Goal: Task Accomplishment & Management: Use online tool/utility

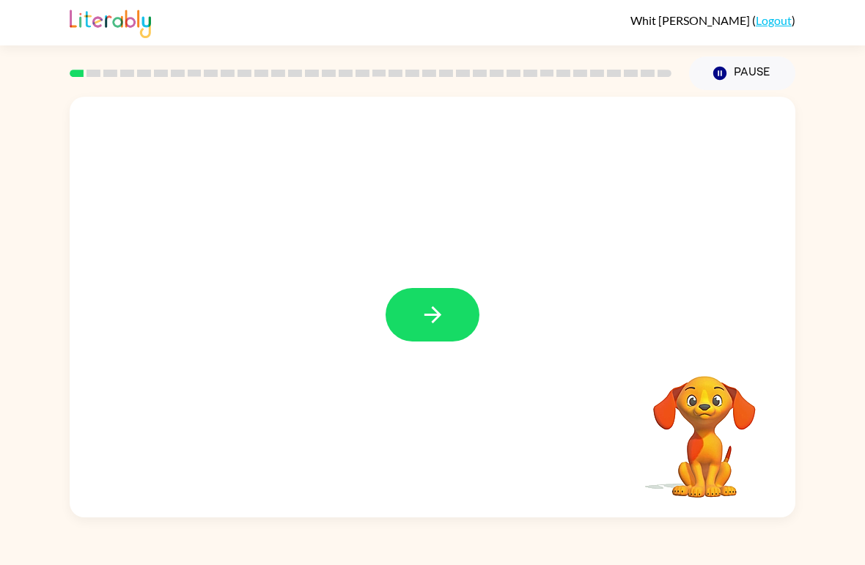
click at [429, 308] on icon "button" at bounding box center [433, 315] width 26 height 26
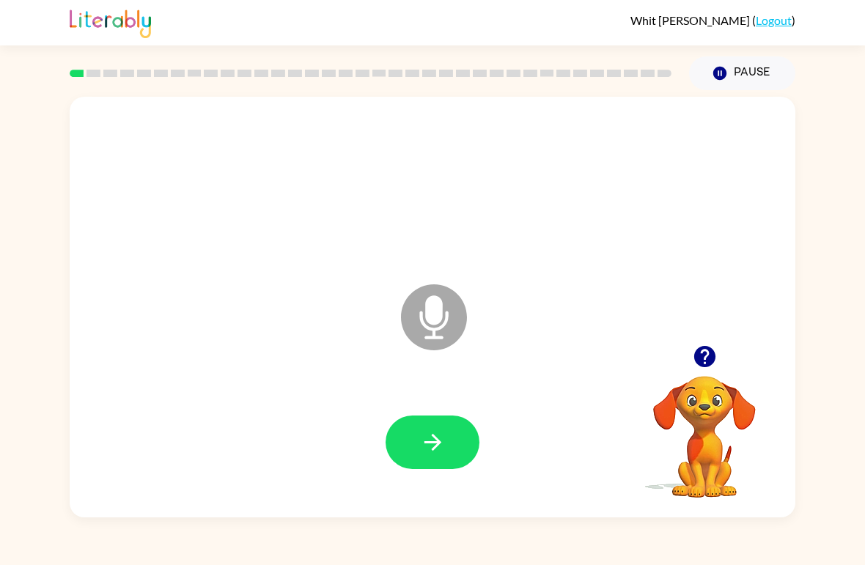
click at [436, 442] on icon "button" at bounding box center [433, 442] width 26 height 26
click at [424, 443] on icon "button" at bounding box center [432, 442] width 17 height 17
click at [420, 452] on icon "button" at bounding box center [433, 442] width 26 height 26
click at [429, 451] on icon "button" at bounding box center [433, 442] width 26 height 26
click at [438, 448] on icon "button" at bounding box center [433, 442] width 26 height 26
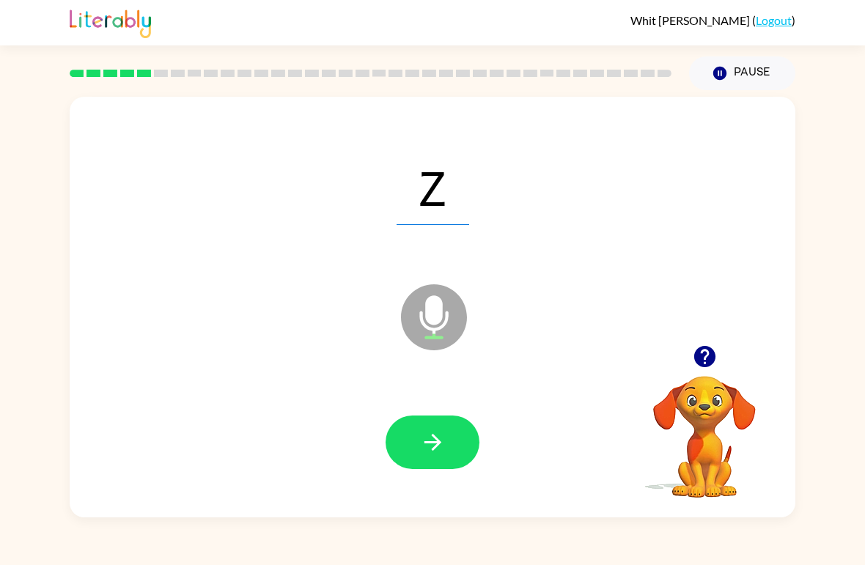
click at [429, 431] on icon "button" at bounding box center [433, 442] width 26 height 26
click at [427, 448] on icon "button" at bounding box center [433, 442] width 26 height 26
click at [432, 451] on icon "button" at bounding box center [433, 442] width 26 height 26
click at [440, 443] on icon "button" at bounding box center [432, 442] width 17 height 17
click at [437, 443] on icon "button" at bounding box center [432, 442] width 17 height 17
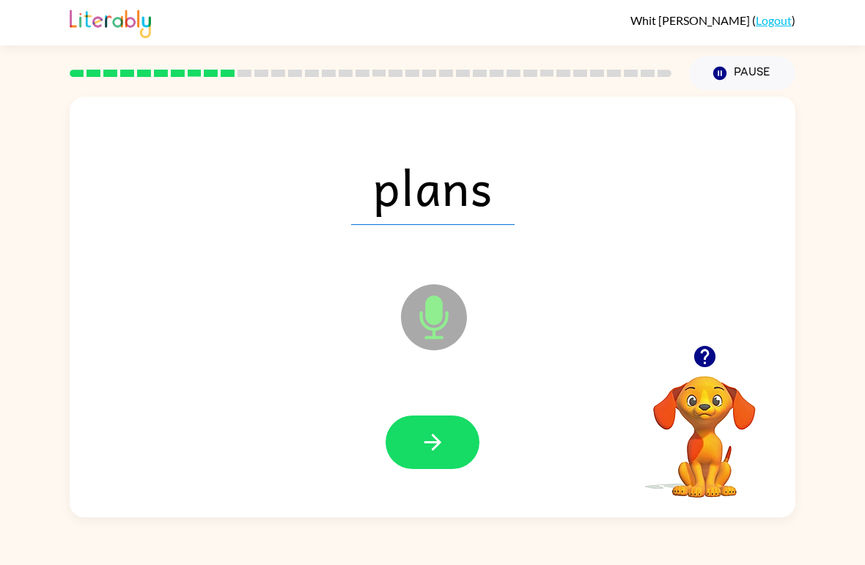
click at [440, 443] on icon "button" at bounding box center [432, 442] width 17 height 17
click at [416, 442] on button "button" at bounding box center [432, 442] width 94 height 53
click at [447, 439] on button "button" at bounding box center [432, 442] width 94 height 53
click at [427, 432] on icon "button" at bounding box center [433, 442] width 26 height 26
click at [440, 446] on icon "button" at bounding box center [433, 442] width 26 height 26
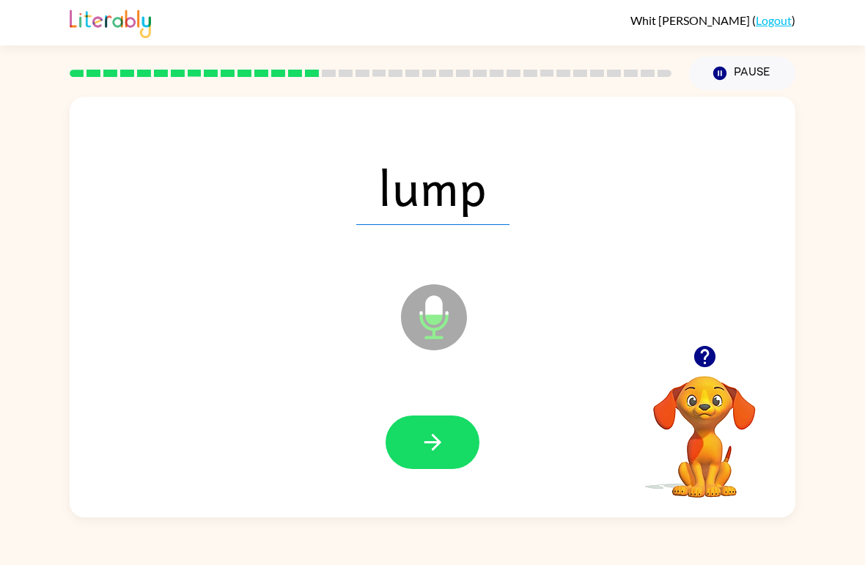
click at [441, 451] on icon "button" at bounding box center [433, 442] width 26 height 26
click at [446, 437] on button "button" at bounding box center [432, 442] width 94 height 53
click at [441, 443] on icon "button" at bounding box center [433, 442] width 26 height 26
click at [444, 447] on icon "button" at bounding box center [433, 442] width 26 height 26
click at [431, 440] on icon "button" at bounding box center [433, 442] width 26 height 26
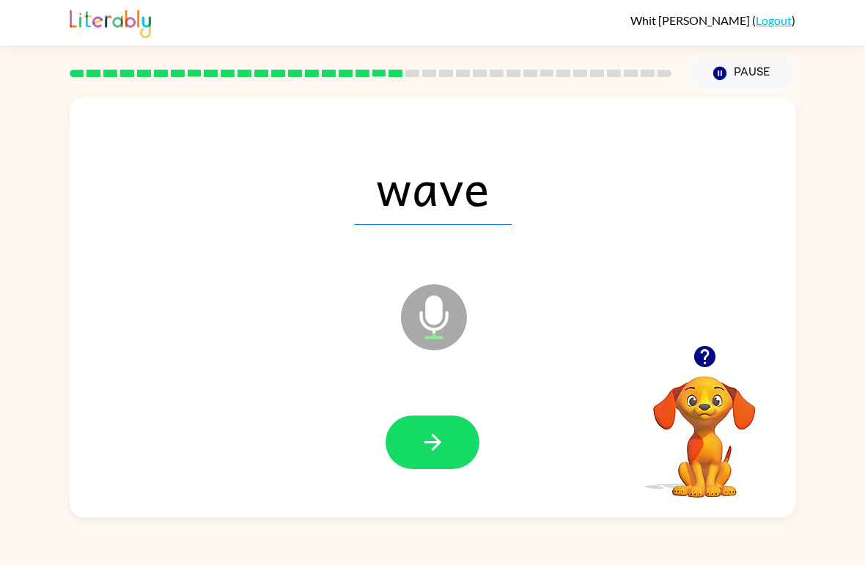
click at [435, 431] on icon "button" at bounding box center [433, 442] width 26 height 26
click at [435, 438] on icon "button" at bounding box center [432, 442] width 17 height 17
click at [425, 416] on button "button" at bounding box center [432, 442] width 94 height 53
click at [443, 449] on icon "button" at bounding box center [433, 442] width 26 height 26
click at [439, 453] on icon "button" at bounding box center [433, 442] width 26 height 26
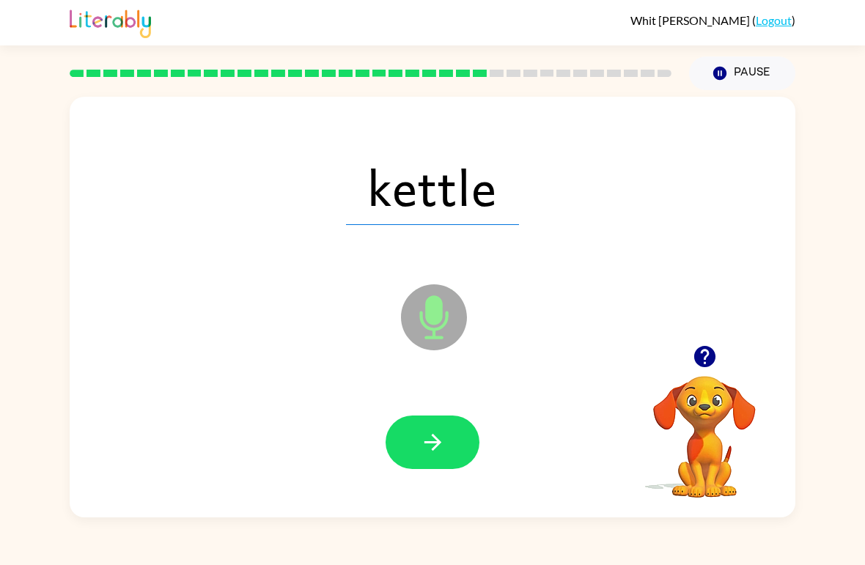
click at [425, 443] on icon "button" at bounding box center [432, 442] width 17 height 17
click at [414, 448] on button "button" at bounding box center [432, 442] width 94 height 53
click at [436, 433] on icon "button" at bounding box center [433, 442] width 26 height 26
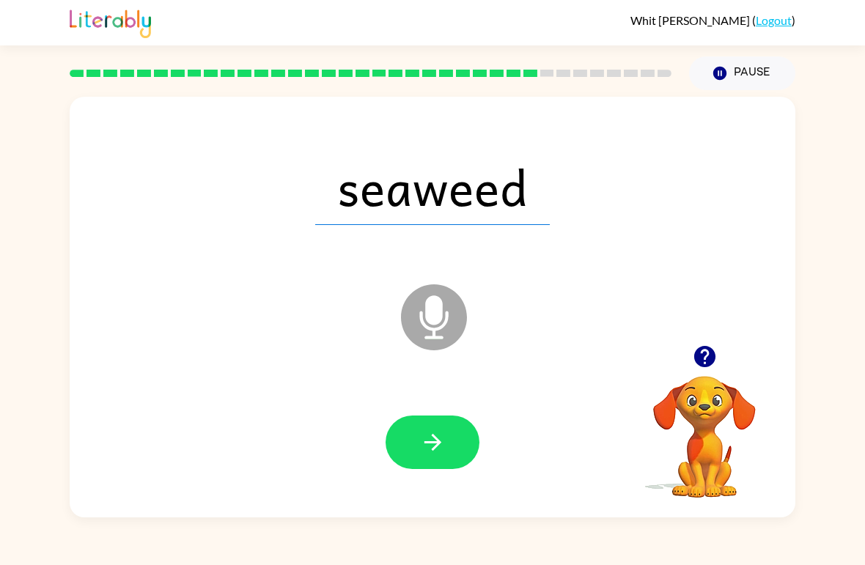
click at [712, 359] on icon "button" at bounding box center [703, 356] width 21 height 21
click at [429, 421] on button "button" at bounding box center [432, 442] width 94 height 53
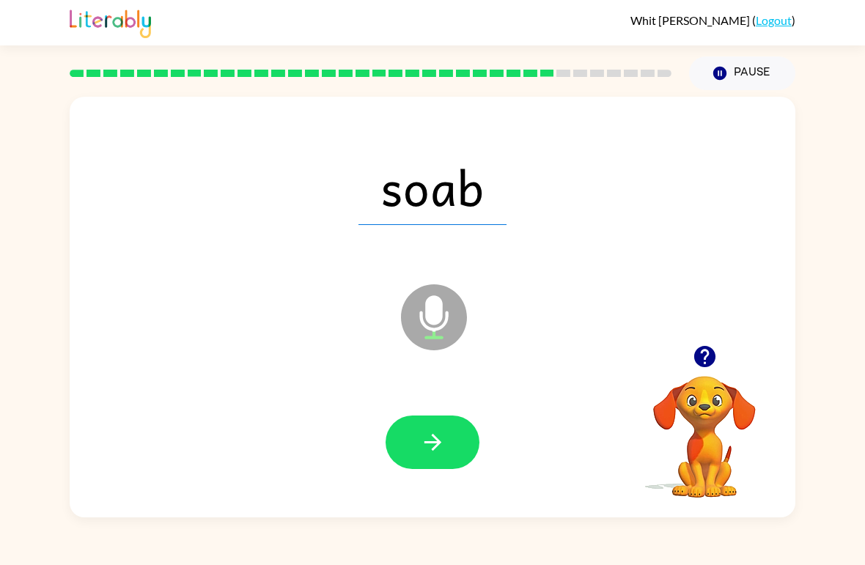
click at [432, 426] on button "button" at bounding box center [432, 442] width 94 height 53
click at [422, 458] on button "button" at bounding box center [432, 442] width 94 height 53
click at [427, 437] on icon "button" at bounding box center [433, 442] width 26 height 26
click at [421, 446] on icon "button" at bounding box center [433, 442] width 26 height 26
click at [437, 412] on div at bounding box center [432, 443] width 696 height 121
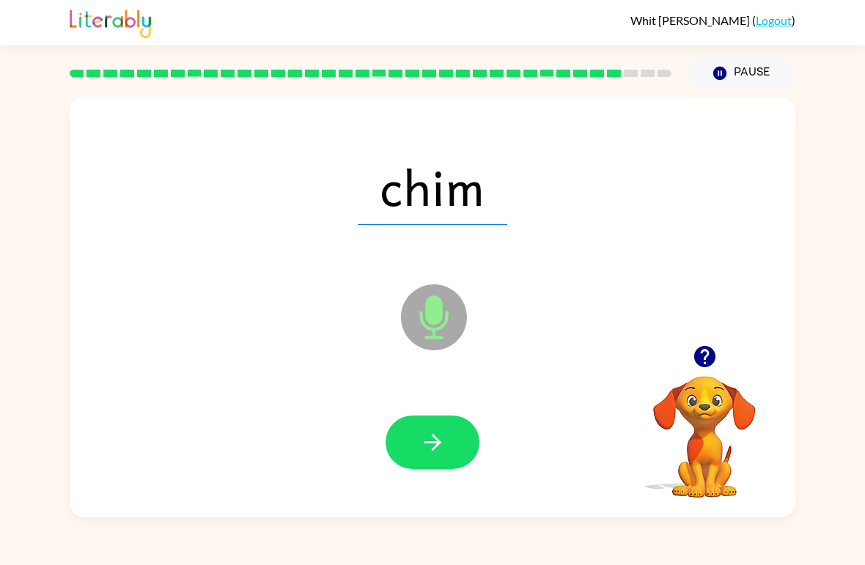
click at [433, 436] on icon "button" at bounding box center [432, 442] width 17 height 17
click at [412, 431] on button "button" at bounding box center [432, 442] width 94 height 53
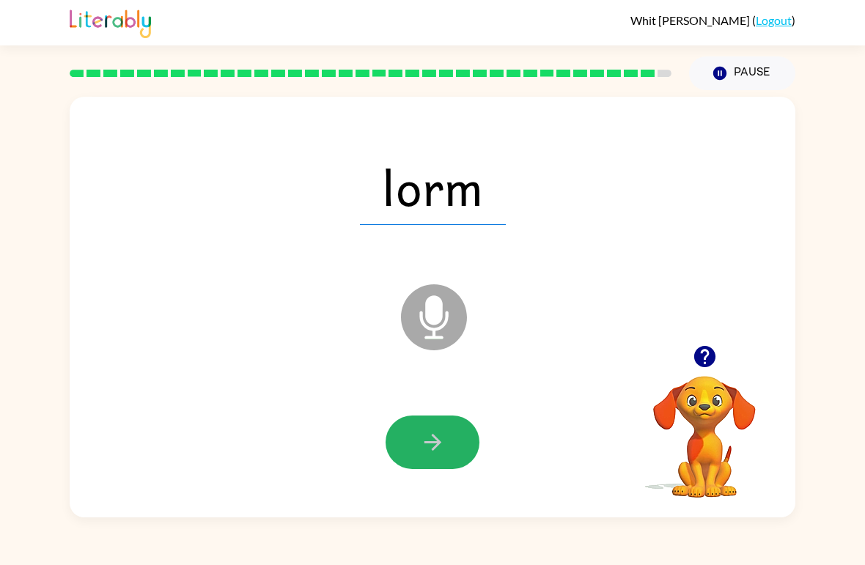
click at [426, 429] on button "button" at bounding box center [432, 442] width 94 height 53
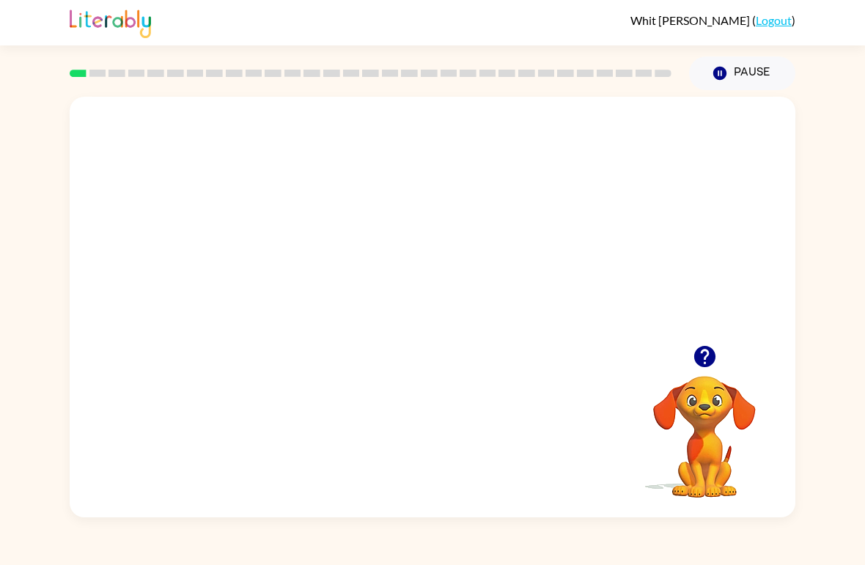
click at [391, 232] on video "Your browser must support playing .mp4 files to use Literably. Please try using…" at bounding box center [432, 221] width 725 height 248
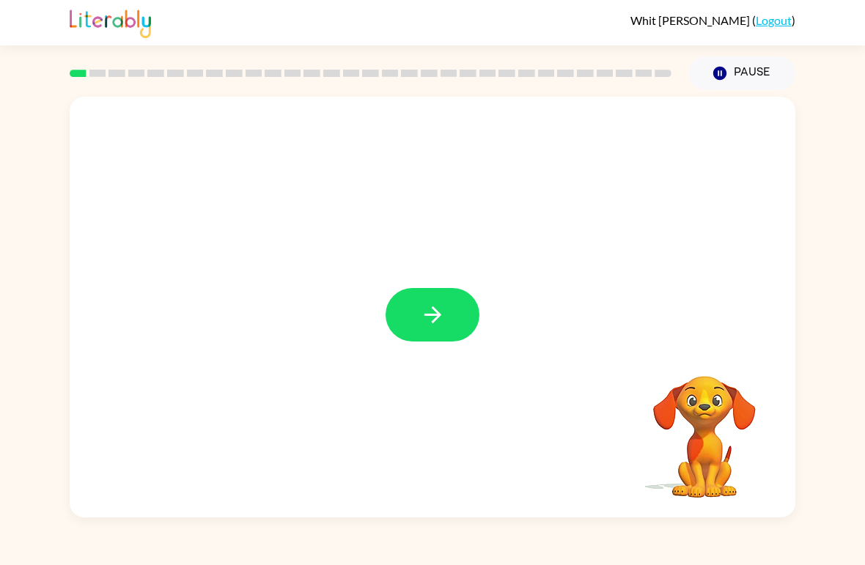
click at [443, 310] on icon "button" at bounding box center [433, 315] width 26 height 26
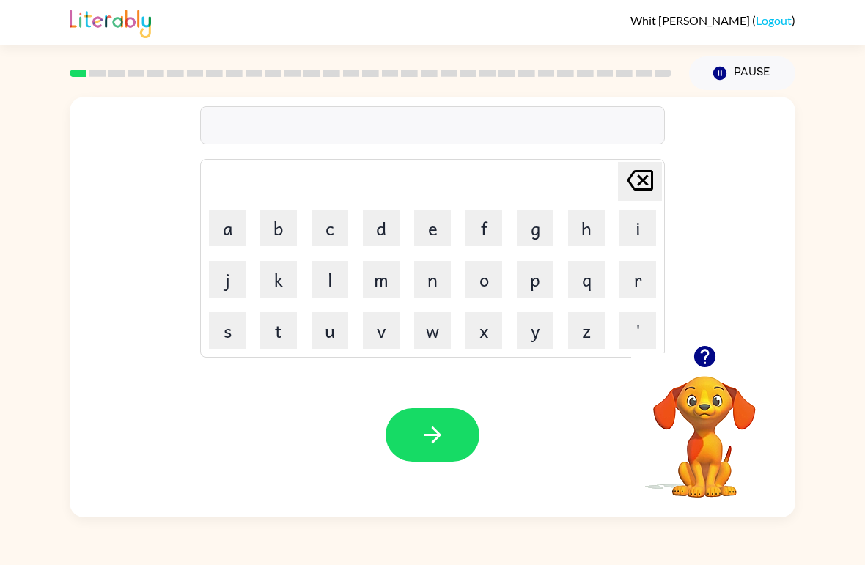
click at [645, 276] on button "r" at bounding box center [637, 279] width 37 height 37
click at [328, 332] on button "u" at bounding box center [329, 330] width 37 height 37
click at [282, 232] on button "b" at bounding box center [278, 228] width 37 height 37
click at [421, 434] on icon "button" at bounding box center [433, 435] width 26 height 26
click at [374, 274] on button "m" at bounding box center [381, 279] width 37 height 37
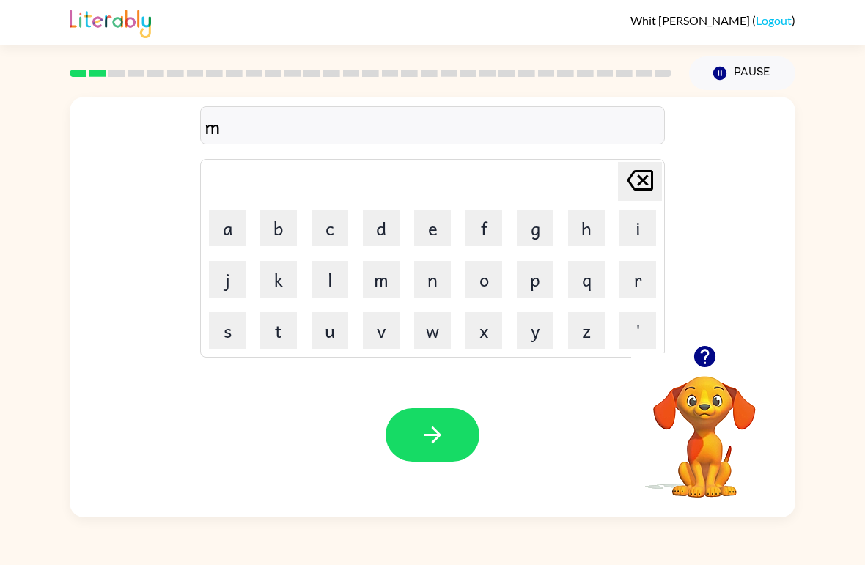
click at [467, 280] on button "o" at bounding box center [483, 279] width 37 height 37
click at [234, 237] on button "a" at bounding box center [227, 228] width 37 height 37
click at [281, 341] on button "t" at bounding box center [278, 330] width 37 height 37
click at [581, 225] on button "h" at bounding box center [586, 228] width 37 height 37
click at [648, 181] on icon "[PERSON_NAME] last character input" at bounding box center [639, 180] width 35 height 35
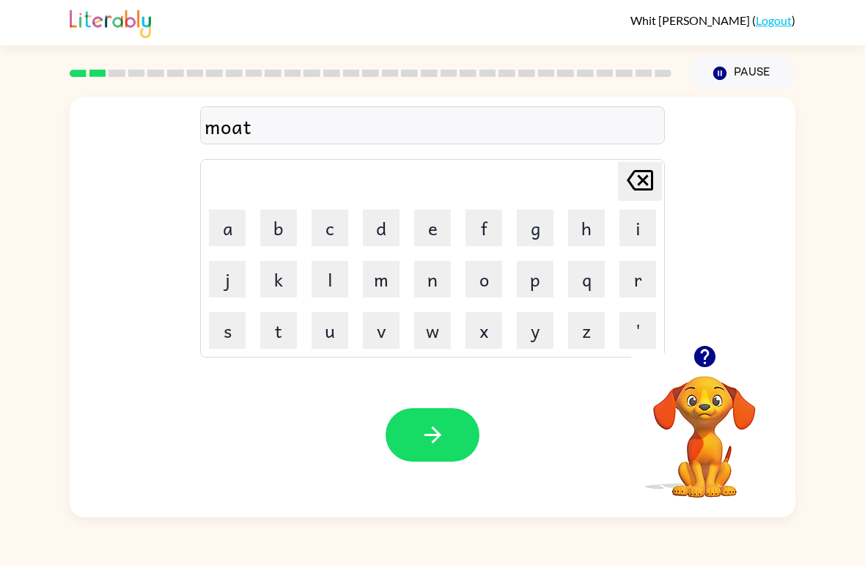
click at [638, 183] on icon "[PERSON_NAME] last character input" at bounding box center [639, 180] width 35 height 35
click at [641, 171] on icon at bounding box center [640, 180] width 26 height 21
click at [434, 336] on button "w" at bounding box center [432, 330] width 37 height 37
click at [273, 333] on button "t" at bounding box center [278, 330] width 37 height 37
click at [596, 224] on button "h" at bounding box center [586, 228] width 37 height 37
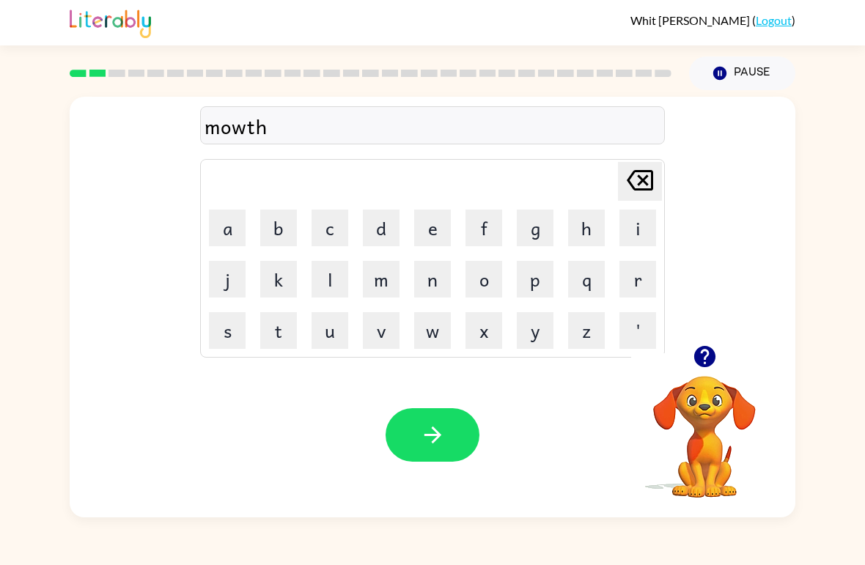
click at [645, 177] on icon "[PERSON_NAME] last character input" at bounding box center [639, 180] width 35 height 35
click at [646, 175] on icon "[PERSON_NAME] last character input" at bounding box center [639, 180] width 35 height 35
click at [648, 183] on icon "[PERSON_NAME] last character input" at bounding box center [639, 180] width 35 height 35
click at [276, 336] on button "t" at bounding box center [278, 330] width 37 height 37
click at [583, 232] on button "h" at bounding box center [586, 228] width 37 height 37
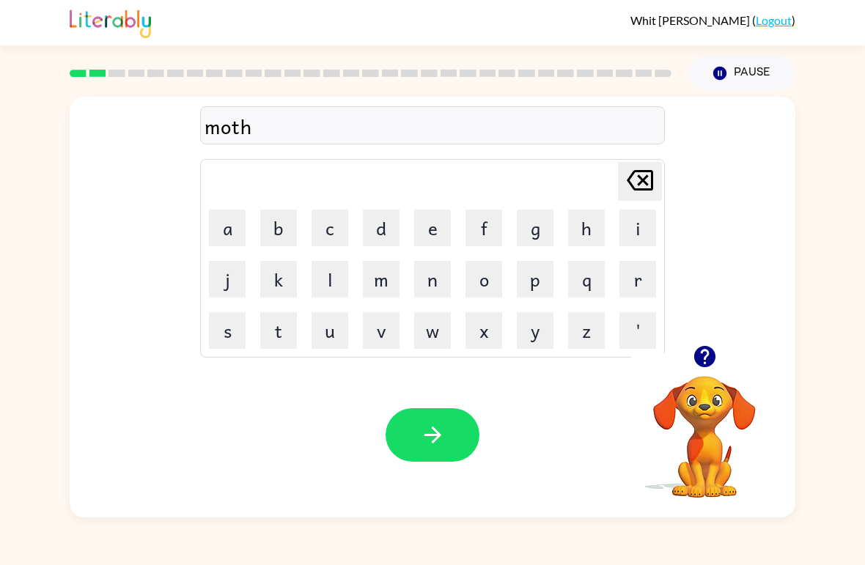
click at [649, 183] on icon "[PERSON_NAME] last character input" at bounding box center [639, 180] width 35 height 35
click at [635, 194] on icon "[PERSON_NAME] last character input" at bounding box center [639, 180] width 35 height 35
click at [635, 193] on icon "[PERSON_NAME] last character input" at bounding box center [639, 180] width 35 height 35
click at [646, 221] on button "i" at bounding box center [637, 228] width 37 height 37
click at [477, 273] on button "o" at bounding box center [483, 279] width 37 height 37
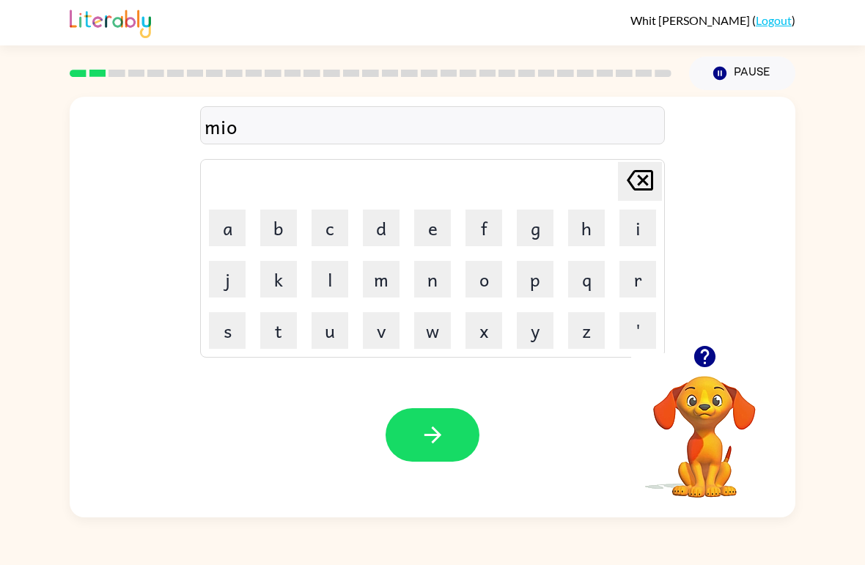
click at [265, 340] on button "t" at bounding box center [278, 330] width 37 height 37
click at [589, 222] on button "h" at bounding box center [586, 228] width 37 height 37
click at [624, 182] on icon "[PERSON_NAME] last character input" at bounding box center [639, 180] width 35 height 35
click at [637, 187] on icon "[PERSON_NAME] last character input" at bounding box center [639, 180] width 35 height 35
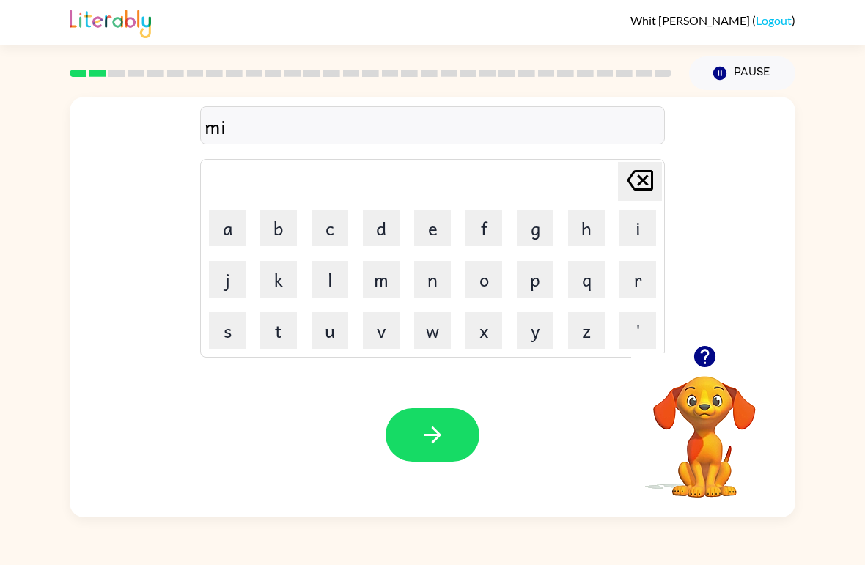
click at [640, 179] on icon at bounding box center [640, 180] width 26 height 21
click at [472, 287] on button "o" at bounding box center [483, 279] width 37 height 37
click at [274, 336] on button "t" at bounding box center [278, 330] width 37 height 37
click at [580, 219] on button "h" at bounding box center [586, 228] width 37 height 37
click at [442, 437] on icon "button" at bounding box center [433, 435] width 26 height 26
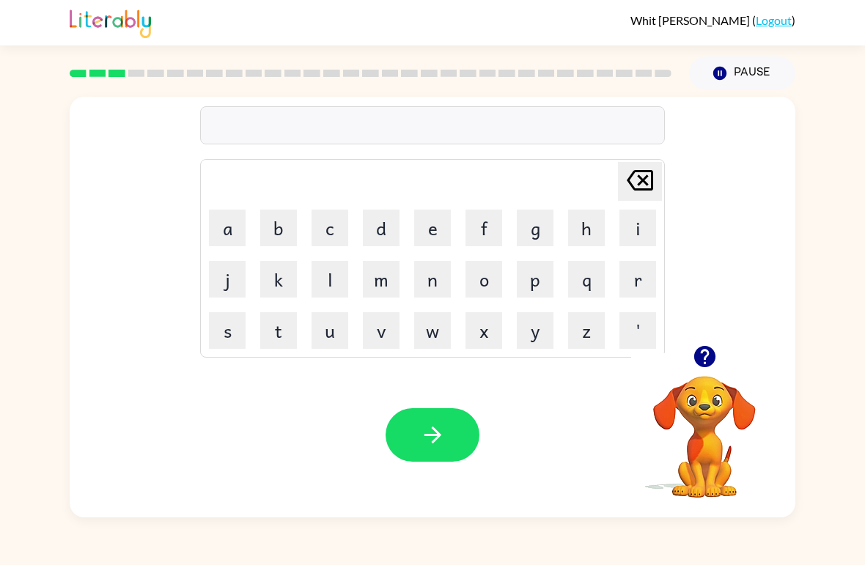
click at [382, 229] on button "d" at bounding box center [381, 228] width 37 height 37
click at [430, 233] on button "e" at bounding box center [432, 228] width 37 height 37
click at [434, 281] on button "n" at bounding box center [432, 279] width 37 height 37
click at [432, 440] on icon "button" at bounding box center [433, 435] width 26 height 26
click at [237, 324] on button "s" at bounding box center [227, 330] width 37 height 37
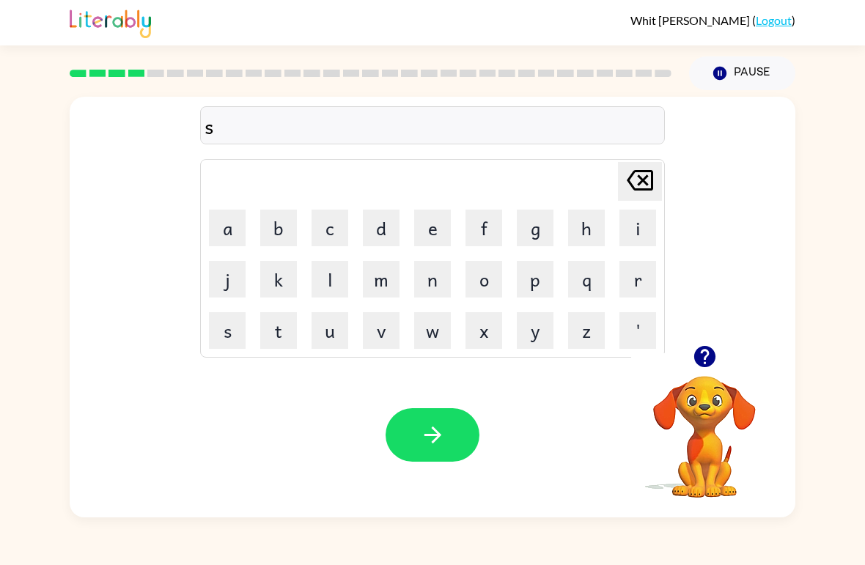
click at [542, 277] on button "p" at bounding box center [535, 279] width 37 height 37
click at [474, 274] on button "o" at bounding box center [483, 279] width 37 height 37
click at [283, 325] on button "t" at bounding box center [278, 330] width 37 height 37
click at [651, 182] on icon at bounding box center [640, 180] width 26 height 21
click at [282, 314] on button "t" at bounding box center [278, 330] width 37 height 37
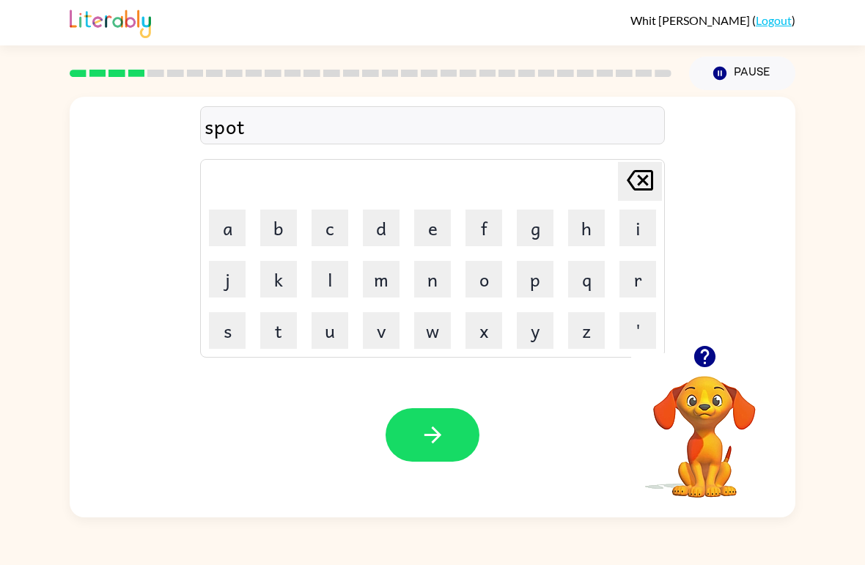
click at [444, 443] on icon "button" at bounding box center [433, 435] width 26 height 26
click at [217, 325] on button "s" at bounding box center [227, 330] width 37 height 37
click at [424, 325] on button "w" at bounding box center [432, 330] width 37 height 37
click at [440, 239] on button "e" at bounding box center [432, 228] width 37 height 37
click at [532, 270] on button "p" at bounding box center [535, 279] width 37 height 37
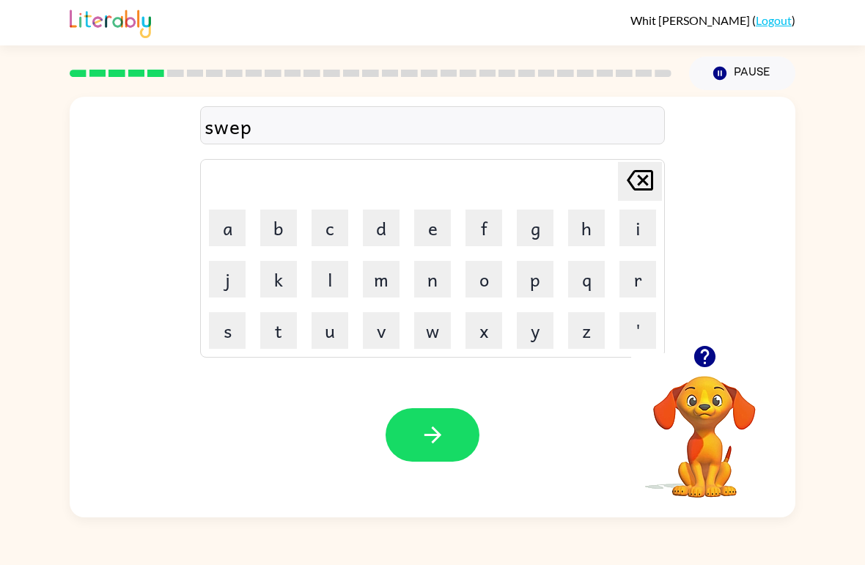
click at [279, 322] on button "t" at bounding box center [278, 330] width 37 height 37
click at [646, 181] on icon "[PERSON_NAME] last character input" at bounding box center [639, 180] width 35 height 35
click at [276, 328] on button "t" at bounding box center [278, 330] width 37 height 37
click at [417, 435] on button "button" at bounding box center [432, 434] width 94 height 53
click at [525, 276] on button "p" at bounding box center [535, 279] width 37 height 37
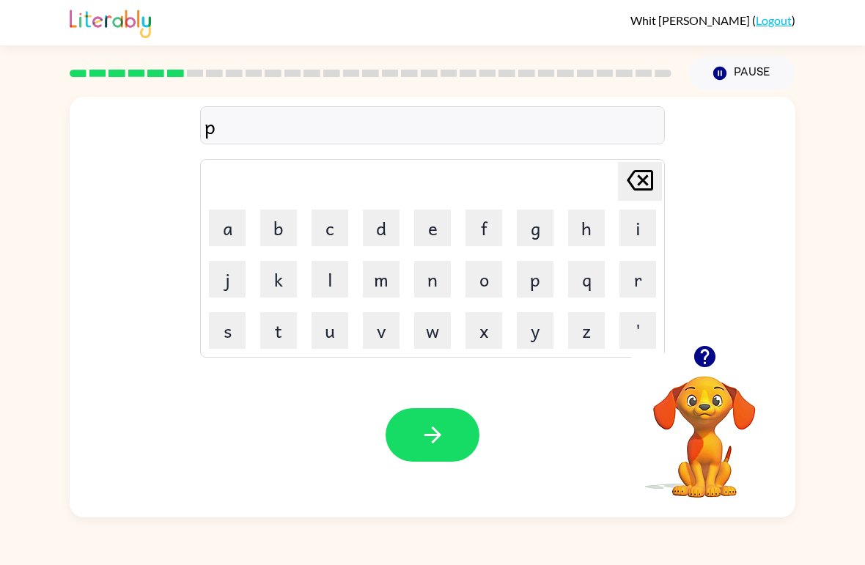
click at [628, 224] on button "i" at bounding box center [637, 228] width 37 height 37
click at [527, 328] on button "y" at bounding box center [535, 330] width 37 height 37
click at [413, 447] on button "button" at bounding box center [432, 434] width 94 height 53
click at [334, 216] on button "c" at bounding box center [329, 228] width 37 height 37
click at [235, 332] on button "s" at bounding box center [227, 330] width 37 height 37
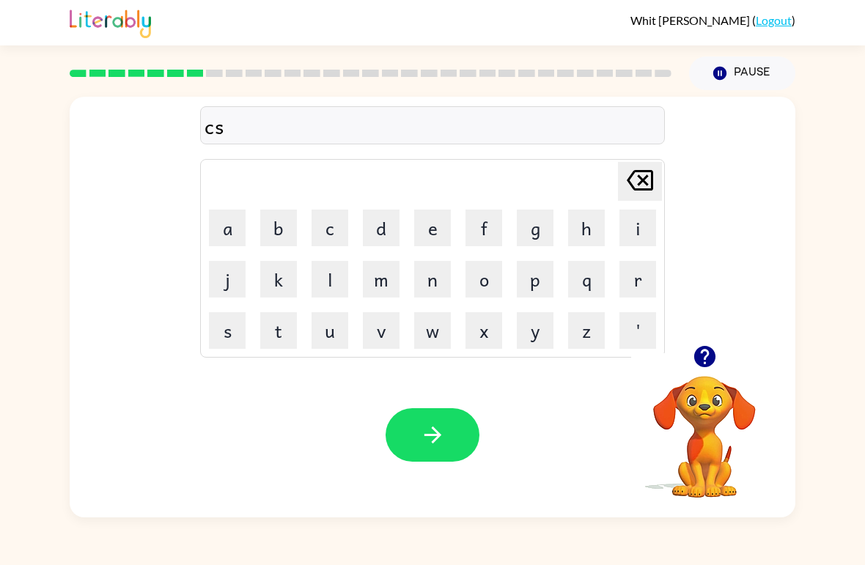
click at [642, 164] on icon "[PERSON_NAME] last character input" at bounding box center [639, 180] width 35 height 35
click at [226, 226] on button "a" at bounding box center [227, 228] width 37 height 37
click at [446, 270] on button "n" at bounding box center [432, 279] width 37 height 37
click at [388, 227] on button "d" at bounding box center [381, 228] width 37 height 37
click at [490, 275] on button "o" at bounding box center [483, 279] width 37 height 37
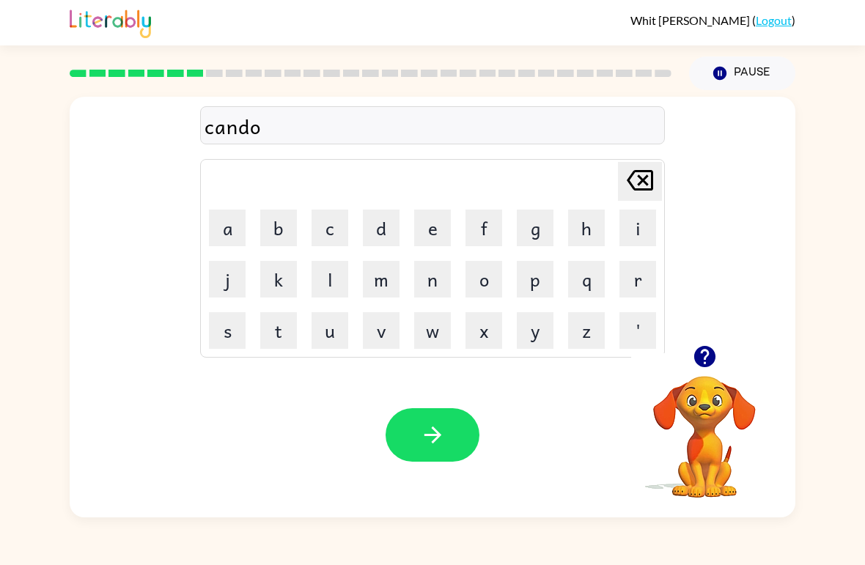
click at [332, 280] on button "l" at bounding box center [329, 279] width 37 height 37
click at [658, 176] on button "[PERSON_NAME] last character input" at bounding box center [640, 181] width 44 height 39
click at [336, 275] on button "l" at bounding box center [329, 279] width 37 height 37
click at [436, 220] on button "e" at bounding box center [432, 228] width 37 height 37
click at [451, 437] on button "button" at bounding box center [432, 434] width 94 height 53
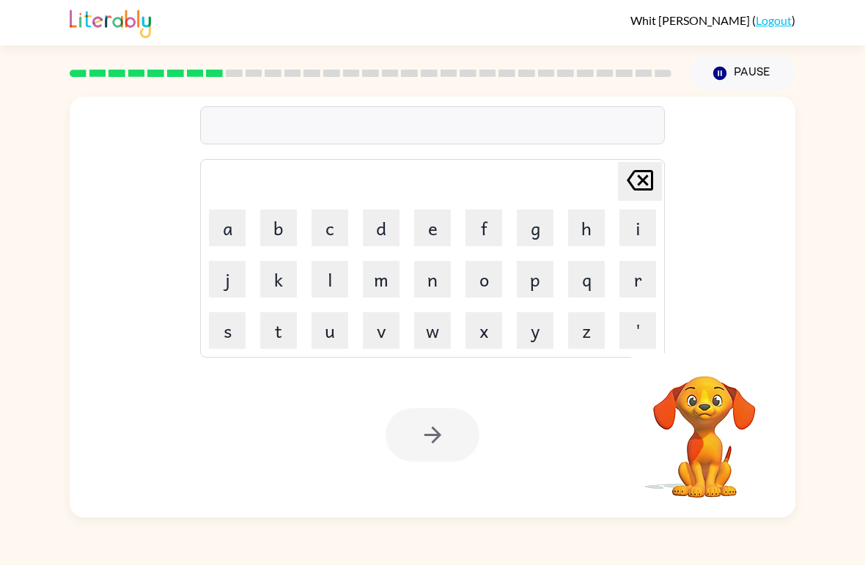
click at [267, 233] on button "b" at bounding box center [278, 228] width 37 height 37
click at [236, 234] on button "a" at bounding box center [227, 228] width 37 height 37
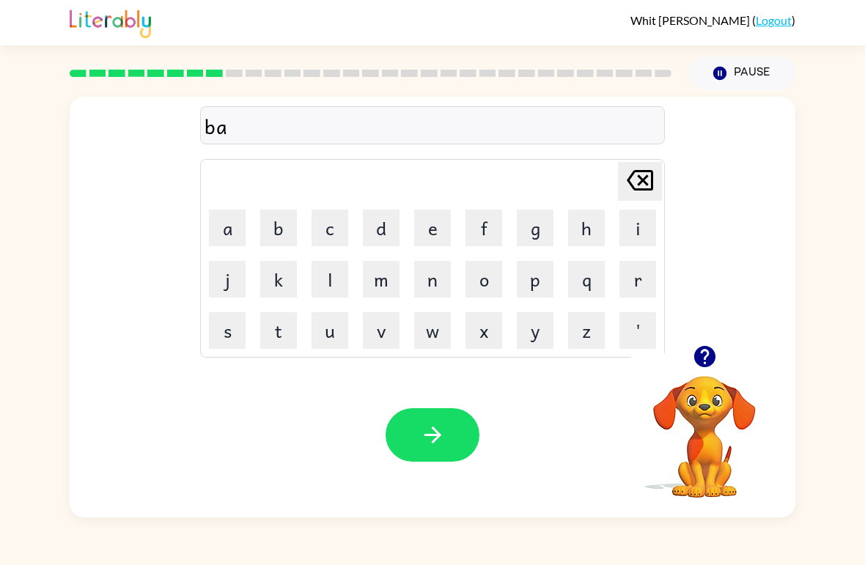
click at [280, 333] on button "t" at bounding box center [278, 330] width 37 height 37
click at [581, 229] on button "h" at bounding box center [586, 228] width 37 height 37
click at [426, 443] on icon "button" at bounding box center [433, 435] width 26 height 26
click at [336, 215] on button "c" at bounding box center [329, 228] width 37 height 37
click at [328, 290] on button "l" at bounding box center [329, 279] width 37 height 37
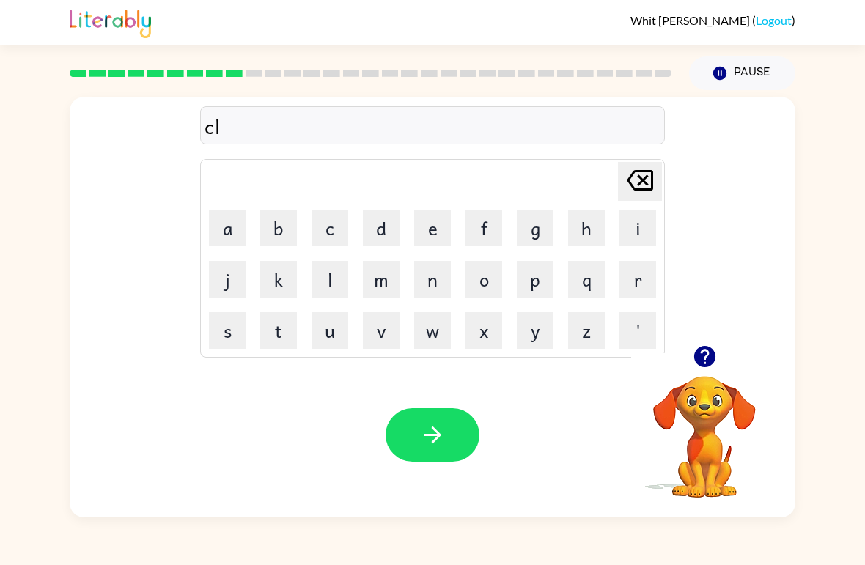
click at [470, 286] on button "o" at bounding box center [483, 279] width 37 height 37
click at [425, 331] on button "w" at bounding box center [432, 330] width 37 height 37
click at [432, 283] on button "n" at bounding box center [432, 279] width 37 height 37
click at [432, 427] on icon "button" at bounding box center [433, 435] width 26 height 26
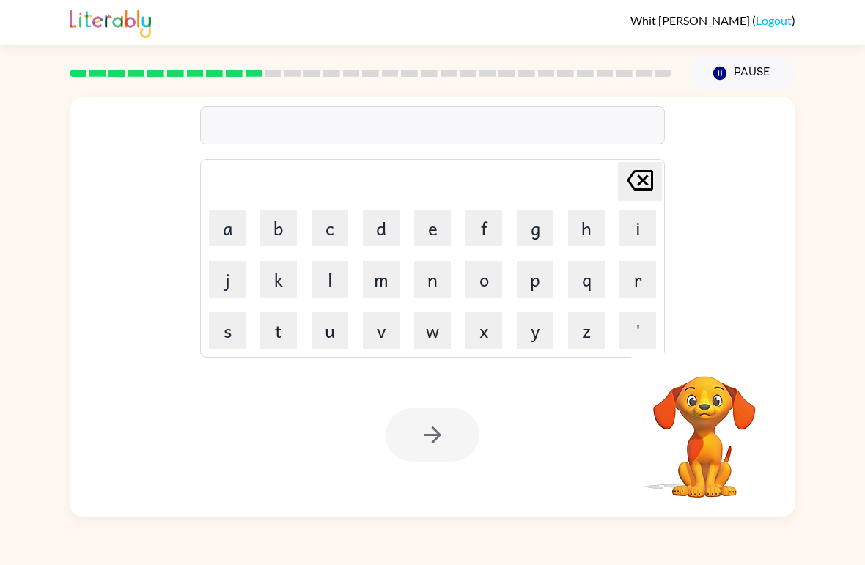
click at [219, 331] on button "s" at bounding box center [227, 330] width 37 height 37
click at [587, 227] on button "h" at bounding box center [586, 228] width 37 height 37
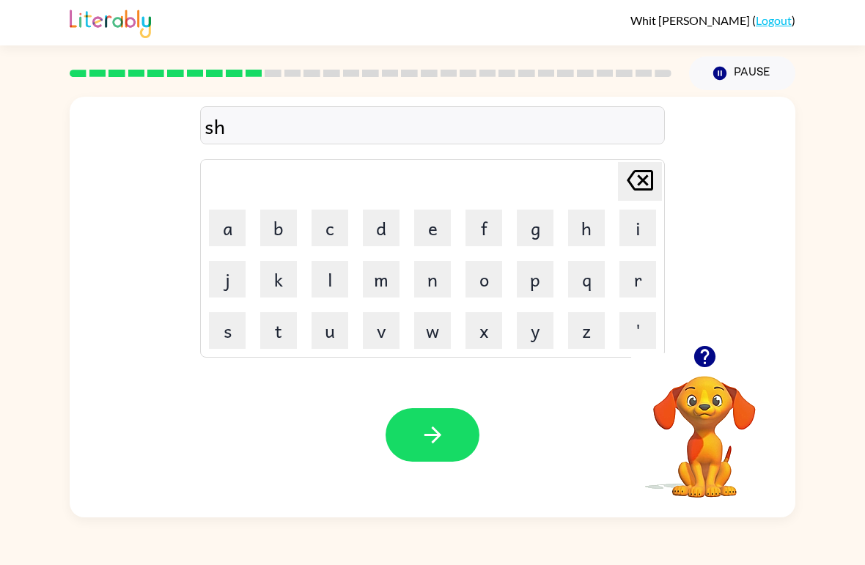
click at [477, 268] on button "o" at bounding box center [483, 279] width 37 height 37
click at [325, 220] on button "c" at bounding box center [329, 228] width 37 height 37
click at [278, 283] on button "k" at bounding box center [278, 279] width 37 height 37
click at [436, 424] on icon "button" at bounding box center [433, 435] width 26 height 26
click at [533, 226] on button "g" at bounding box center [535, 228] width 37 height 37
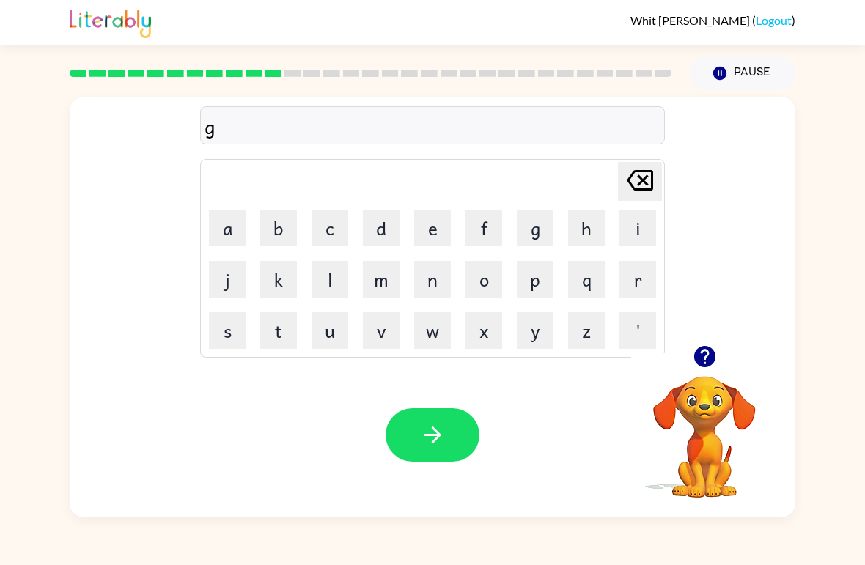
click at [232, 228] on button "a" at bounding box center [227, 228] width 37 height 37
click at [237, 324] on button "s" at bounding box center [227, 330] width 37 height 37
click at [437, 224] on button "e" at bounding box center [432, 228] width 37 height 37
click at [439, 440] on icon "button" at bounding box center [433, 435] width 26 height 26
click at [649, 235] on button "i" at bounding box center [637, 228] width 37 height 37
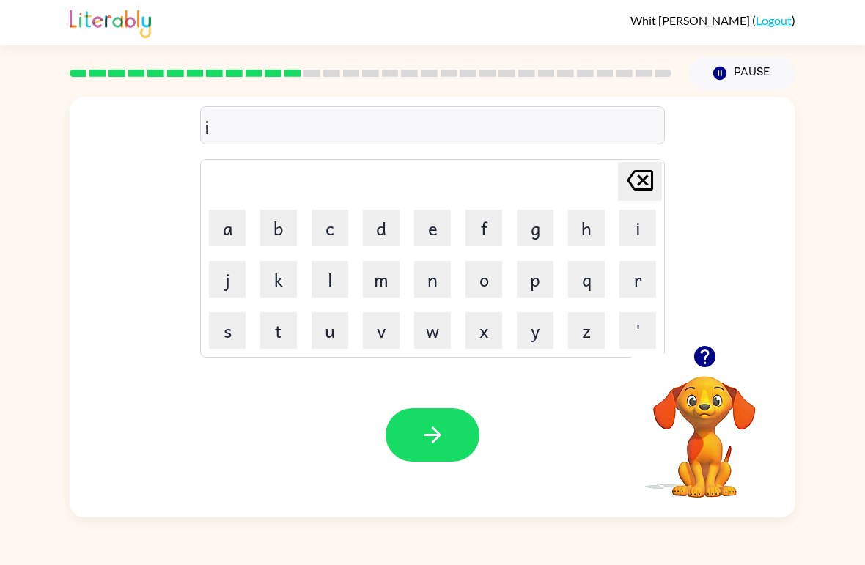
click at [331, 223] on button "c" at bounding box center [329, 228] width 37 height 37
click at [228, 335] on button "s" at bounding box center [227, 330] width 37 height 37
click at [532, 281] on button "p" at bounding box center [535, 279] width 37 height 37
click at [328, 281] on button "l" at bounding box center [329, 279] width 37 height 37
click at [479, 276] on button "o" at bounding box center [483, 279] width 37 height 37
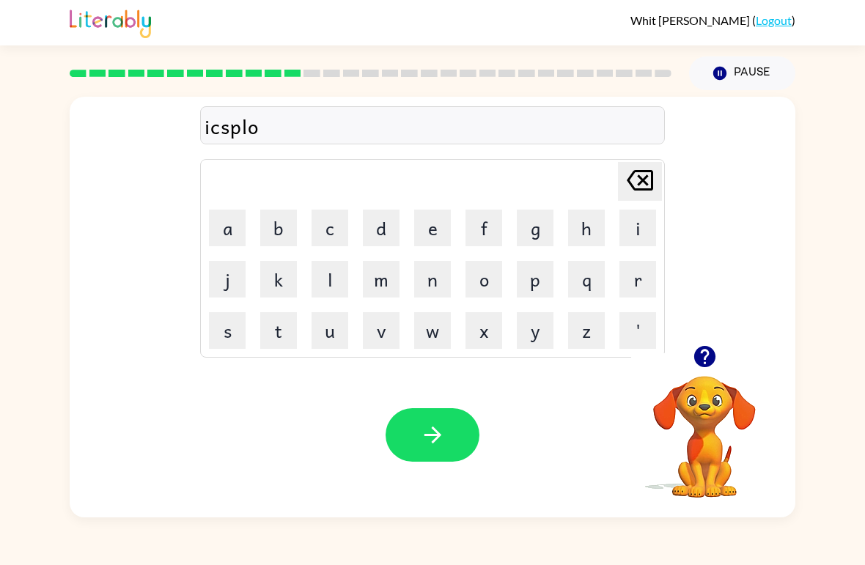
click at [379, 222] on button "d" at bounding box center [381, 228] width 37 height 37
click at [422, 223] on button "e" at bounding box center [432, 228] width 37 height 37
click at [428, 431] on icon "button" at bounding box center [433, 435] width 26 height 26
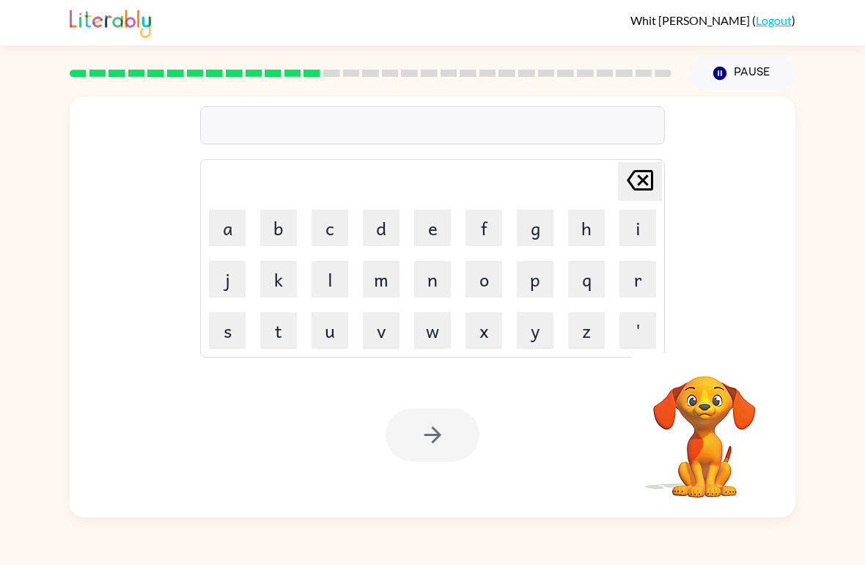
click at [232, 326] on button "s" at bounding box center [227, 330] width 37 height 37
click at [424, 217] on button "e" at bounding box center [432, 228] width 37 height 37
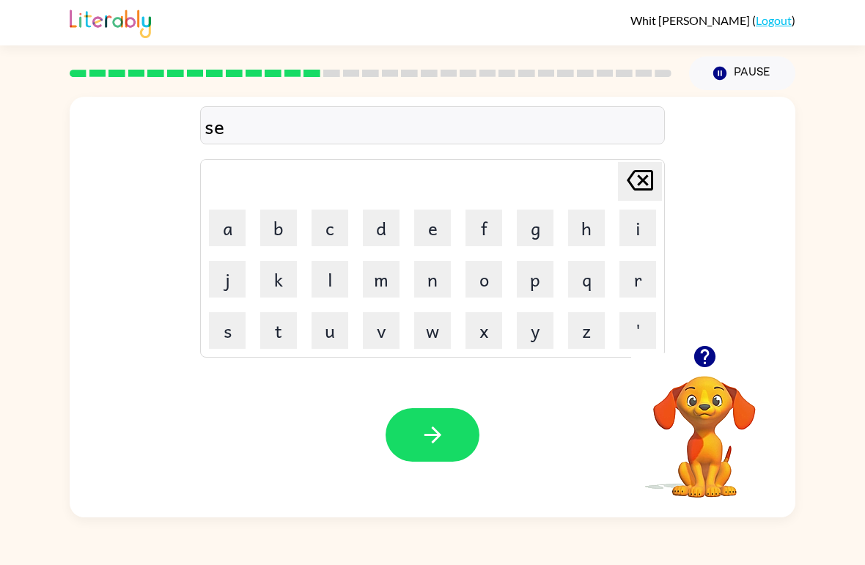
click at [647, 175] on icon "[PERSON_NAME] last character input" at bounding box center [639, 180] width 35 height 35
click at [432, 324] on button "w" at bounding box center [432, 330] width 37 height 37
click at [435, 216] on button "e" at bounding box center [432, 228] width 37 height 37
click at [434, 224] on button "e" at bounding box center [432, 228] width 37 height 37
click at [282, 328] on button "t" at bounding box center [278, 330] width 37 height 37
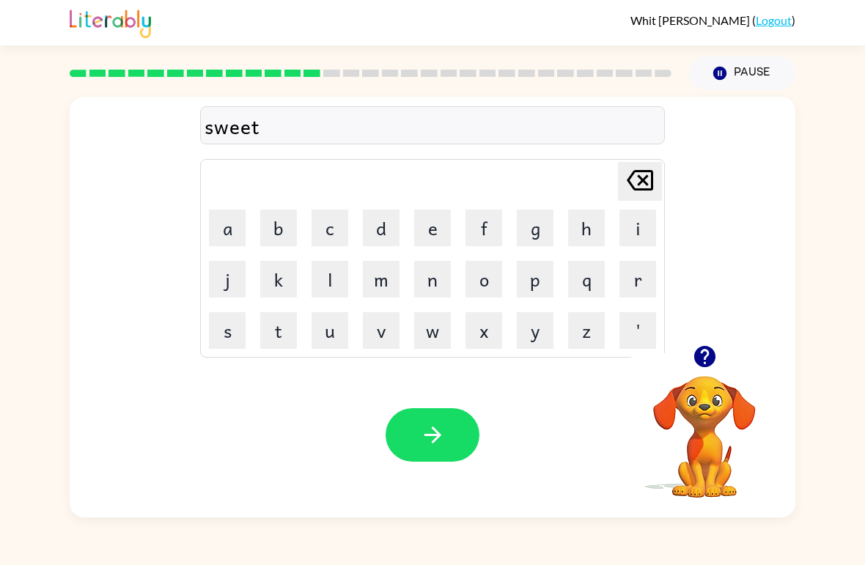
click at [438, 280] on button "n" at bounding box center [432, 279] width 37 height 37
click at [640, 237] on button "i" at bounding box center [637, 228] width 37 height 37
click at [221, 324] on button "s" at bounding box center [227, 330] width 37 height 37
click at [225, 328] on button "s" at bounding box center [227, 330] width 37 height 37
click at [646, 181] on icon "[PERSON_NAME] last character input" at bounding box center [639, 180] width 35 height 35
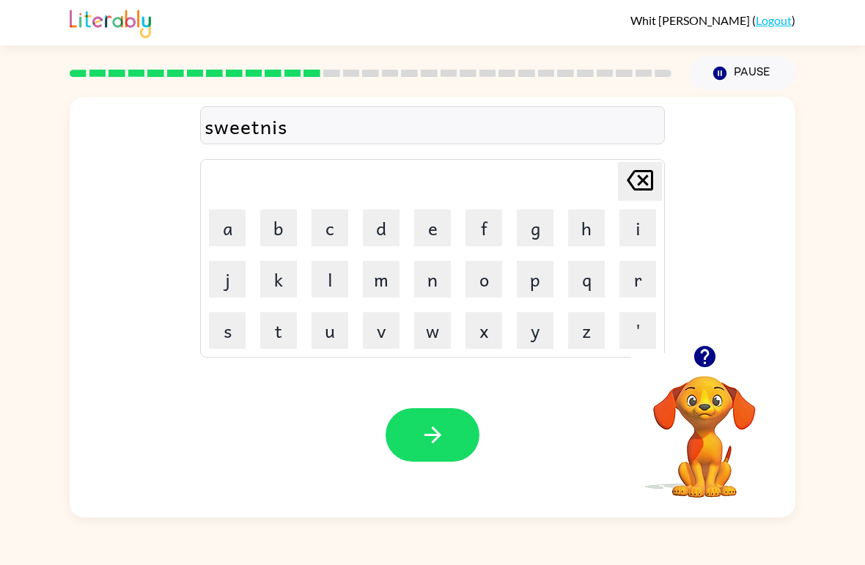
click at [211, 338] on button "s" at bounding box center [227, 330] width 37 height 37
click at [435, 439] on icon "button" at bounding box center [433, 435] width 26 height 26
click at [591, 213] on button "h" at bounding box center [586, 228] width 37 height 37
click at [640, 243] on button "i" at bounding box center [637, 228] width 37 height 37
click at [523, 283] on button "p" at bounding box center [535, 279] width 37 height 37
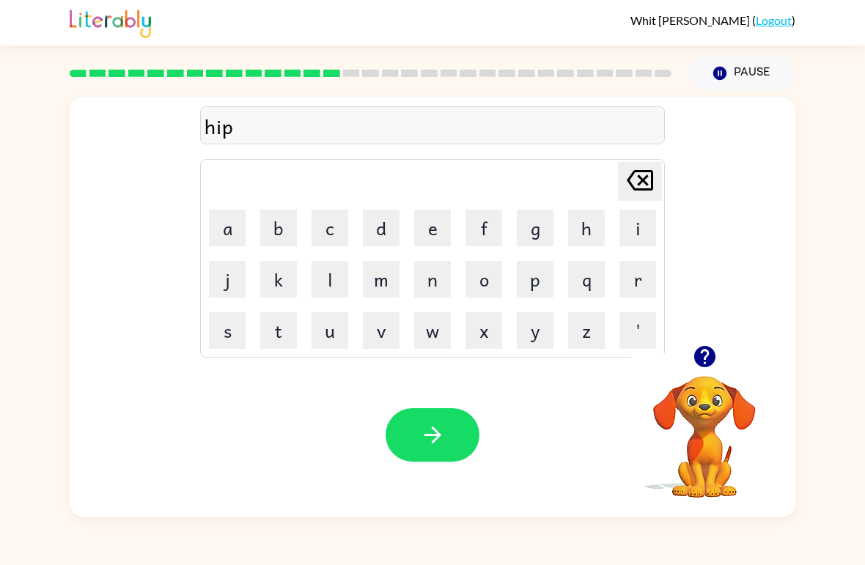
click at [427, 322] on button "w" at bounding box center [432, 330] width 37 height 37
click at [430, 434] on icon "button" at bounding box center [433, 435] width 26 height 26
click at [719, 79] on icon "button" at bounding box center [719, 73] width 13 height 13
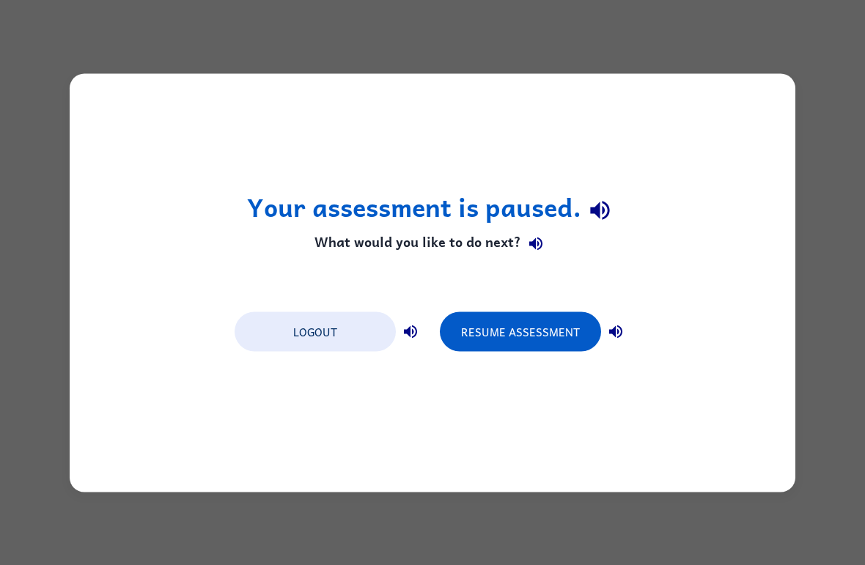
click at [536, 339] on button "Resume Assessment" at bounding box center [520, 331] width 161 height 40
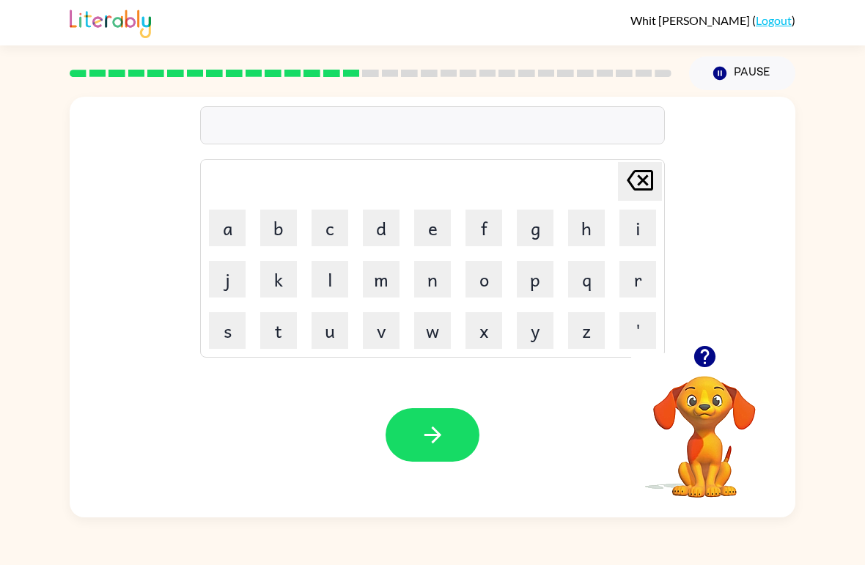
click at [487, 223] on button "f" at bounding box center [483, 228] width 37 height 37
click at [485, 268] on button "o" at bounding box center [483, 279] width 37 height 37
click at [332, 221] on button "c" at bounding box center [329, 228] width 37 height 37
click at [282, 274] on button "k" at bounding box center [278, 279] width 37 height 37
click at [635, 180] on icon "[PERSON_NAME] last character input" at bounding box center [639, 180] width 35 height 35
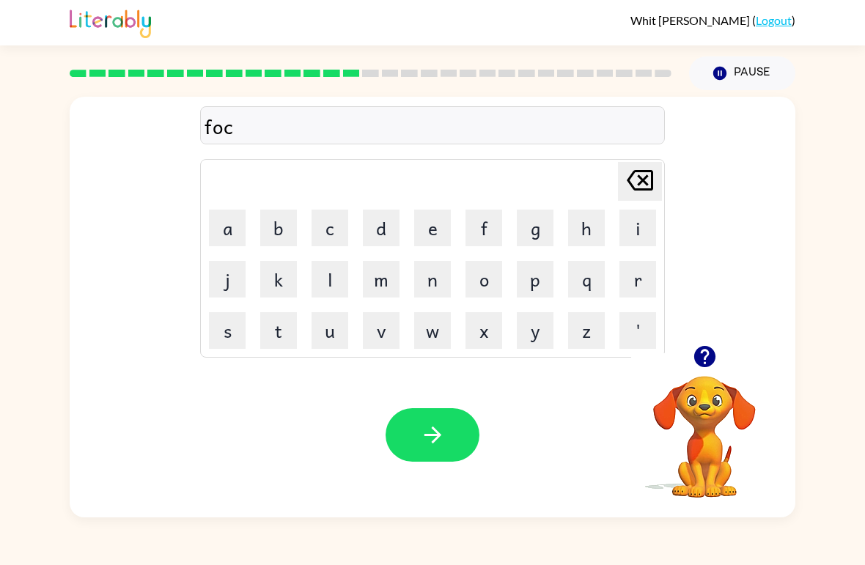
click at [629, 178] on icon at bounding box center [640, 180] width 26 height 21
click at [634, 276] on button "r" at bounding box center [637, 279] width 37 height 37
click at [328, 229] on button "c" at bounding box center [329, 228] width 37 height 37
click at [272, 279] on button "k" at bounding box center [278, 279] width 37 height 37
click at [445, 439] on icon "button" at bounding box center [433, 435] width 26 height 26
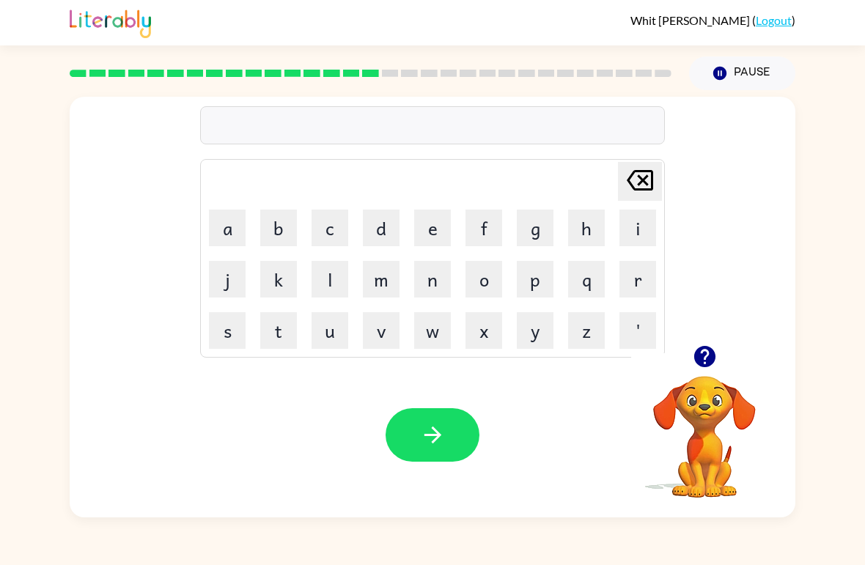
click at [429, 330] on button "w" at bounding box center [432, 330] width 37 height 37
click at [431, 225] on button "e" at bounding box center [432, 228] width 37 height 37
click at [277, 233] on button "b" at bounding box center [278, 228] width 37 height 37
click at [431, 424] on icon "button" at bounding box center [433, 435] width 26 height 26
click at [232, 322] on button "s" at bounding box center [227, 330] width 37 height 37
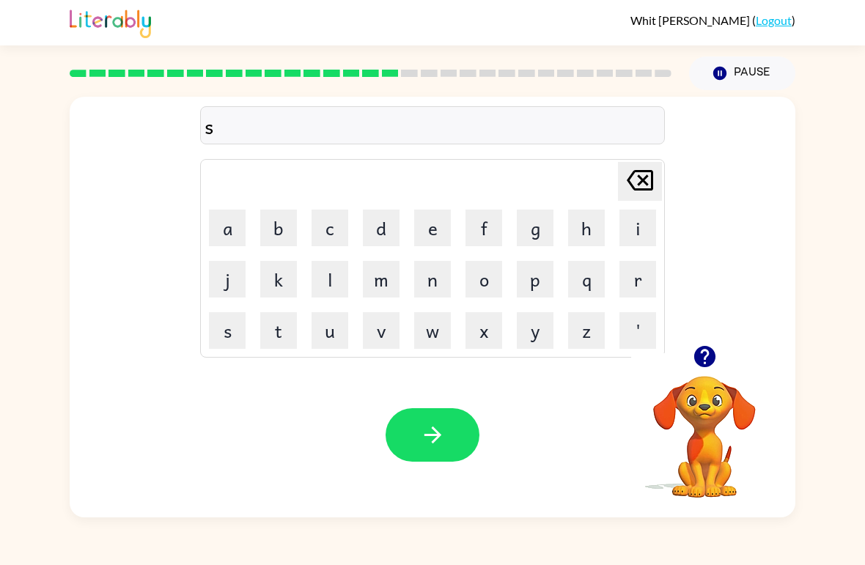
click at [327, 279] on button "l" at bounding box center [329, 279] width 37 height 37
click at [426, 226] on button "e" at bounding box center [432, 228] width 37 height 37
click at [531, 274] on button "p" at bounding box center [535, 279] width 37 height 37
click at [292, 337] on button "t" at bounding box center [278, 330] width 37 height 37
click at [451, 448] on button "button" at bounding box center [432, 434] width 94 height 53
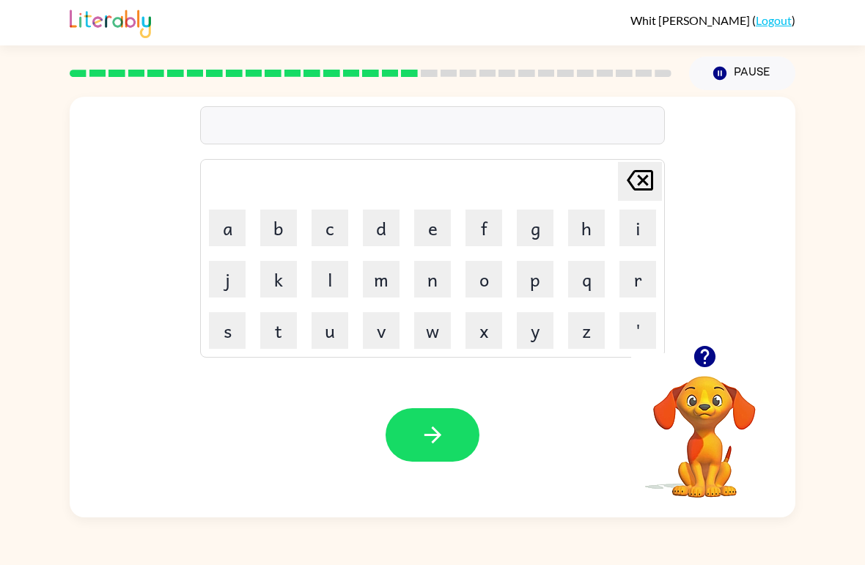
click at [475, 279] on button "o" at bounding box center [483, 279] width 37 height 37
click at [628, 278] on button "r" at bounding box center [637, 279] width 37 height 37
click at [372, 231] on button "d" at bounding box center [381, 228] width 37 height 37
click at [432, 460] on button "button" at bounding box center [432, 434] width 94 height 53
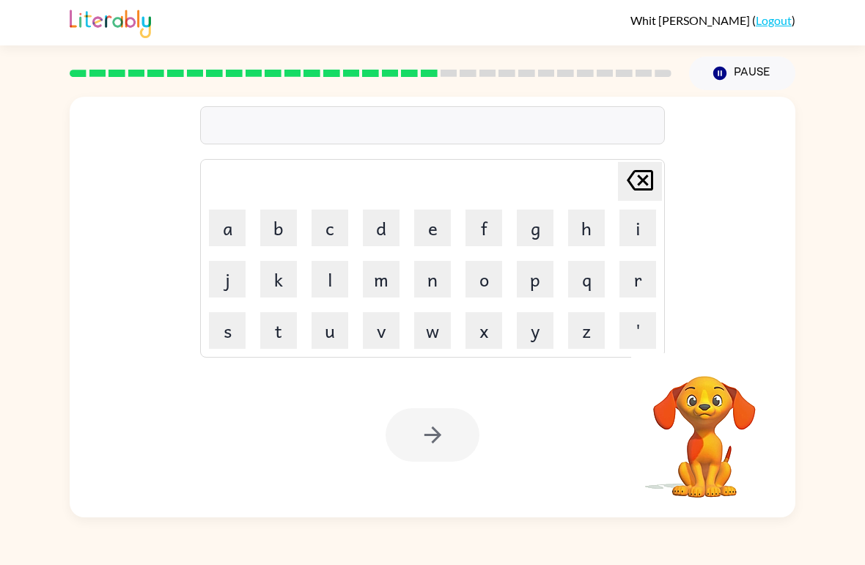
click at [626, 277] on button "r" at bounding box center [637, 279] width 37 height 37
click at [472, 284] on button "o" at bounding box center [483, 279] width 37 height 37
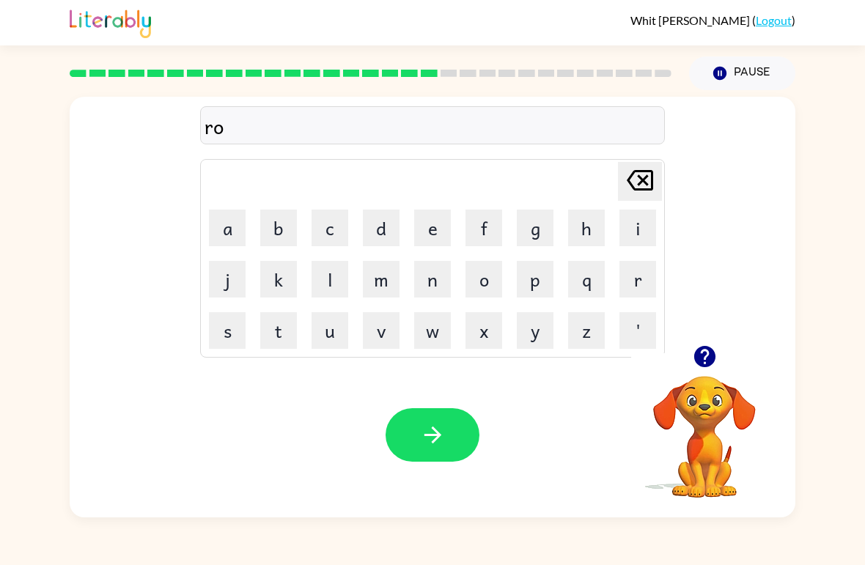
click at [394, 224] on button "d" at bounding box center [381, 228] width 37 height 37
click at [421, 431] on icon "button" at bounding box center [433, 435] width 26 height 26
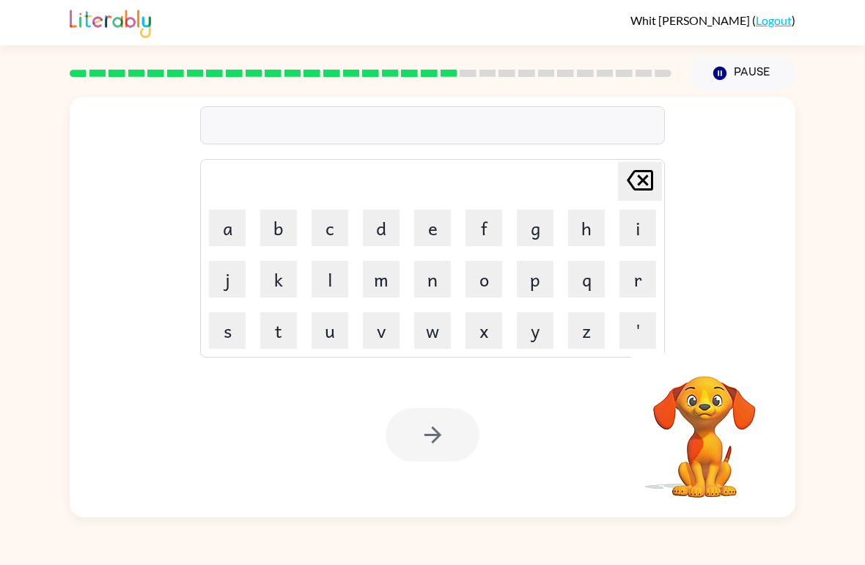
click at [643, 278] on button "r" at bounding box center [637, 279] width 37 height 37
click at [430, 228] on button "e" at bounding box center [432, 228] width 37 height 37
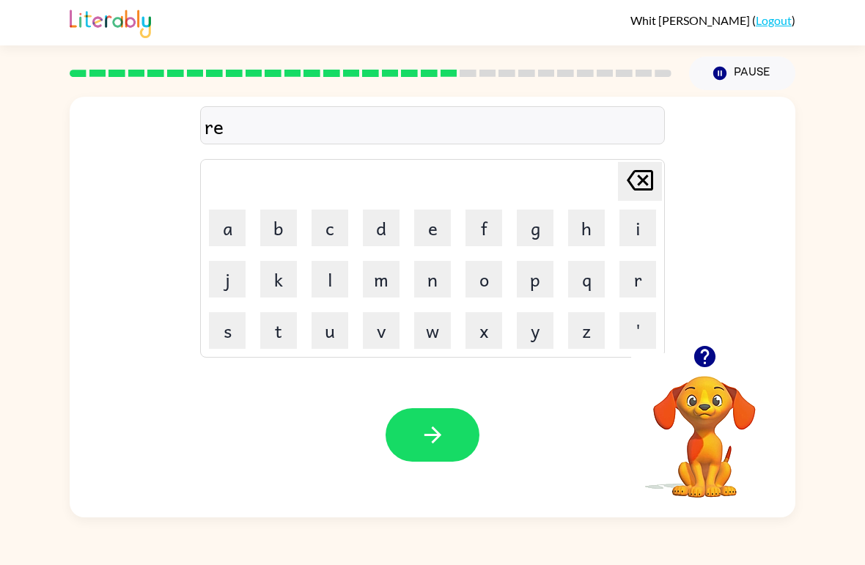
click at [216, 338] on button "s" at bounding box center [227, 330] width 37 height 37
click at [275, 343] on button "t" at bounding box center [278, 330] width 37 height 37
click at [629, 234] on button "i" at bounding box center [637, 228] width 37 height 37
click at [379, 226] on button "d" at bounding box center [381, 228] width 37 height 37
click at [427, 429] on icon "button" at bounding box center [433, 435] width 26 height 26
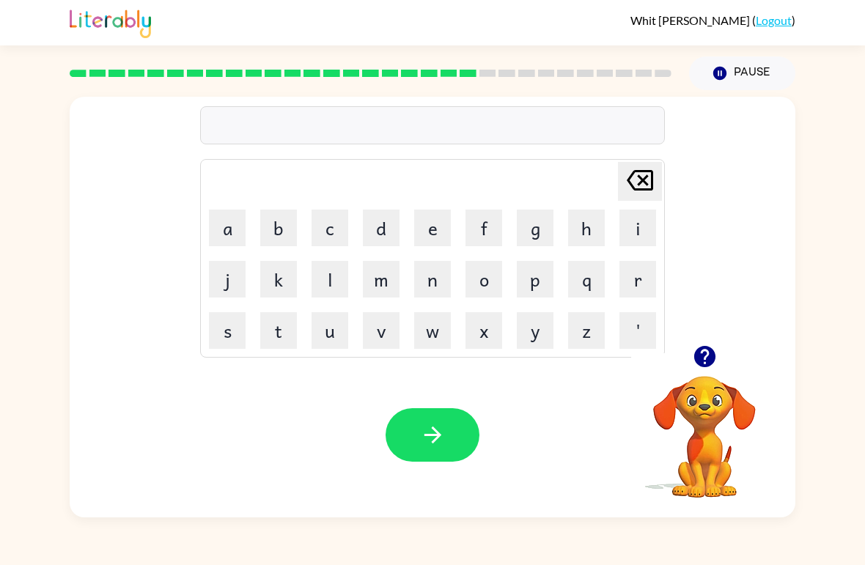
click at [437, 339] on button "w" at bounding box center [432, 330] width 37 height 37
click at [237, 232] on button "a" at bounding box center [227, 228] width 37 height 37
click at [328, 230] on button "c" at bounding box center [329, 228] width 37 height 37
click at [287, 280] on button "k" at bounding box center [278, 279] width 37 height 37
click at [432, 233] on button "e" at bounding box center [432, 228] width 37 height 37
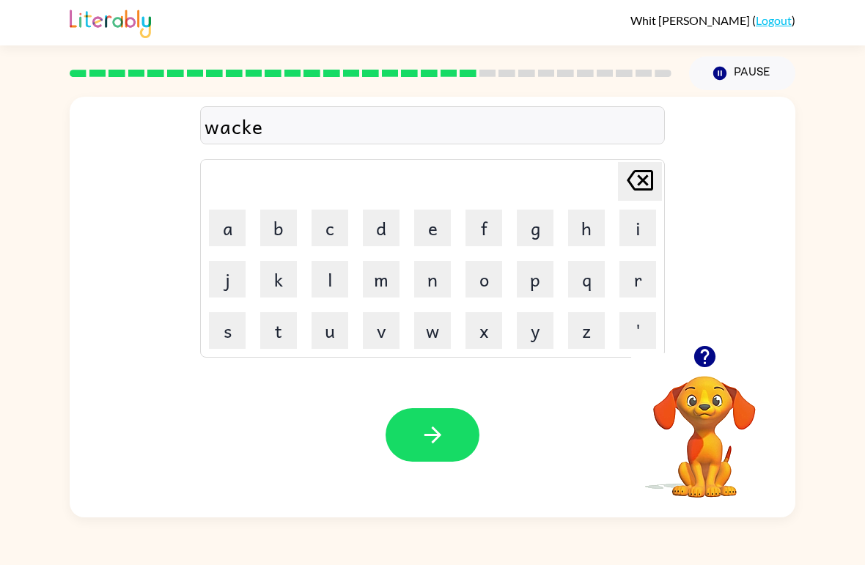
click at [646, 183] on icon at bounding box center [640, 180] width 26 height 21
click at [646, 178] on icon at bounding box center [640, 180] width 26 height 21
click at [649, 184] on icon "[PERSON_NAME] last character input" at bounding box center [639, 180] width 35 height 35
click at [326, 216] on button "c" at bounding box center [329, 228] width 37 height 37
click at [433, 230] on button "e" at bounding box center [432, 228] width 37 height 37
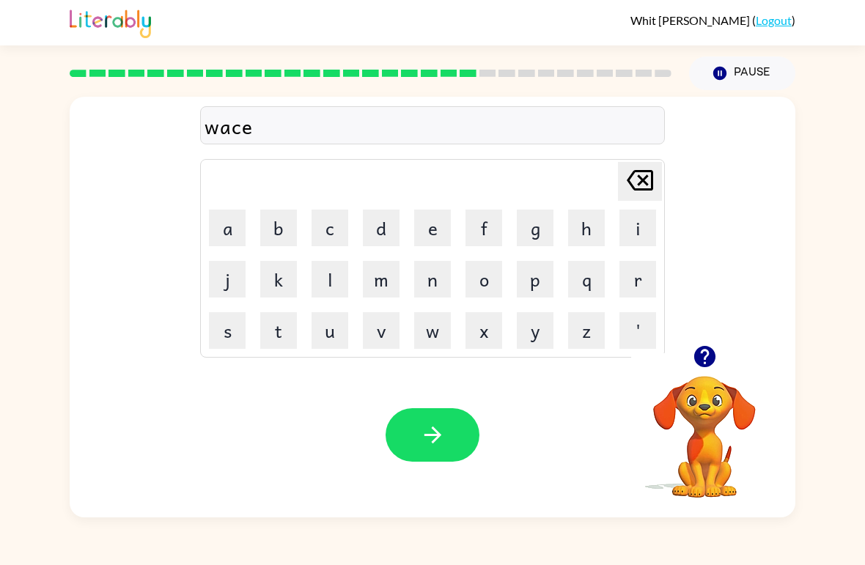
click at [622, 174] on icon "[PERSON_NAME] last character input" at bounding box center [639, 180] width 35 height 35
click at [641, 178] on icon at bounding box center [640, 180] width 26 height 21
click at [275, 292] on button "k" at bounding box center [278, 279] width 37 height 37
click at [435, 238] on button "e" at bounding box center [432, 228] width 37 height 37
click at [448, 451] on button "button" at bounding box center [432, 434] width 94 height 53
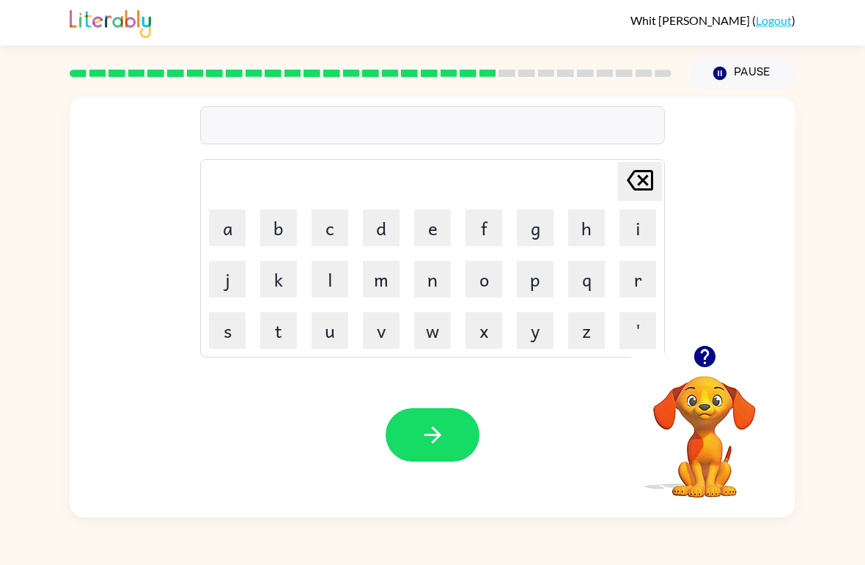
click at [234, 335] on button "s" at bounding box center [227, 330] width 37 height 37
click at [440, 281] on button "n" at bounding box center [432, 279] width 37 height 37
click at [481, 282] on button "o" at bounding box center [483, 279] width 37 height 37
click at [427, 333] on button "w" at bounding box center [432, 330] width 37 height 37
click at [377, 279] on button "m" at bounding box center [381, 279] width 37 height 37
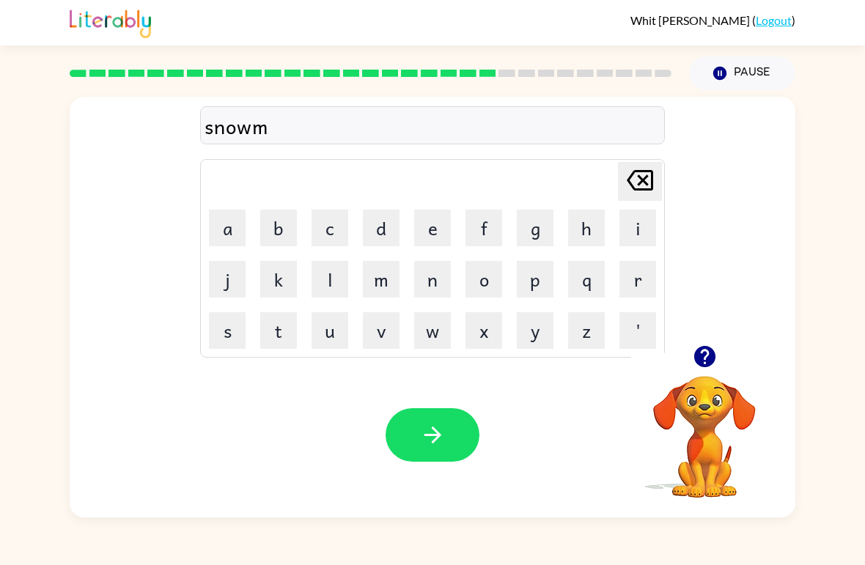
click at [235, 235] on button "a" at bounding box center [227, 228] width 37 height 37
click at [427, 280] on button "n" at bounding box center [432, 279] width 37 height 37
click at [437, 437] on icon "button" at bounding box center [432, 435] width 17 height 17
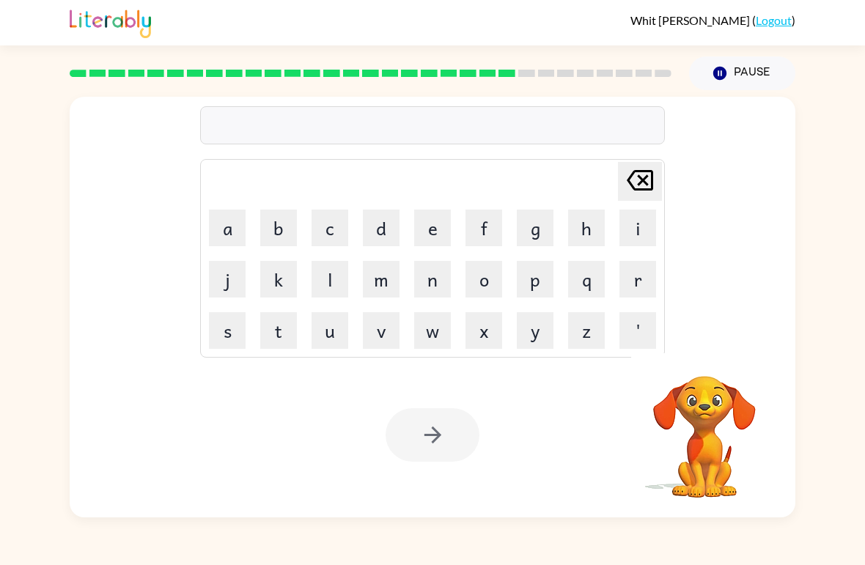
click at [435, 328] on button "w" at bounding box center [432, 330] width 37 height 37
click at [634, 221] on button "i" at bounding box center [637, 228] width 37 height 37
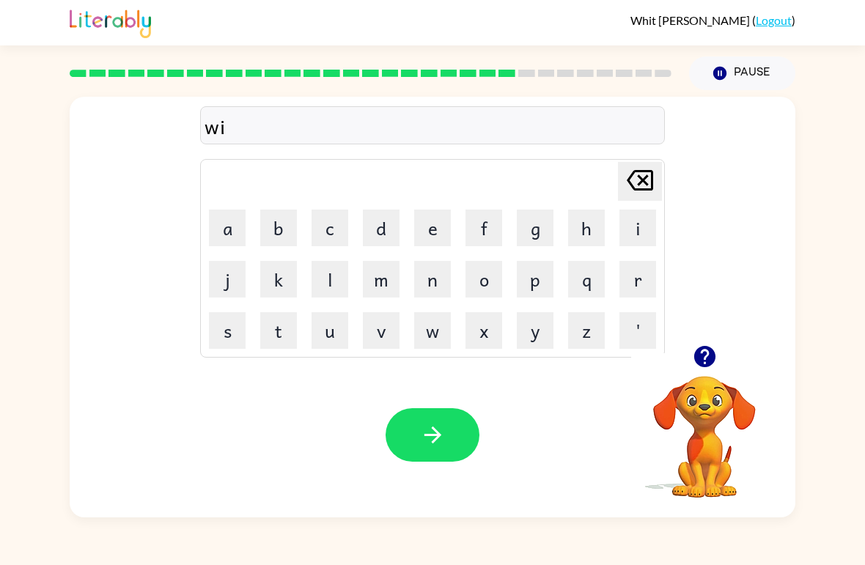
click at [433, 283] on button "n" at bounding box center [432, 279] width 37 height 37
click at [276, 337] on button "t" at bounding box center [278, 330] width 37 height 37
click at [426, 229] on button "e" at bounding box center [432, 228] width 37 height 37
click at [624, 284] on button "r" at bounding box center [637, 279] width 37 height 37
click at [436, 443] on icon "button" at bounding box center [433, 435] width 26 height 26
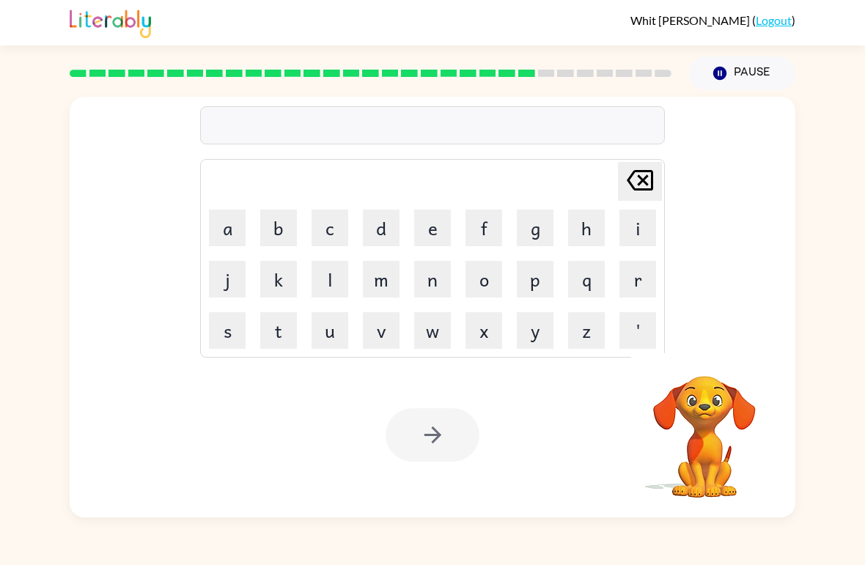
click at [327, 227] on button "c" at bounding box center [329, 228] width 37 height 37
click at [584, 239] on button "h" at bounding box center [586, 228] width 37 height 37
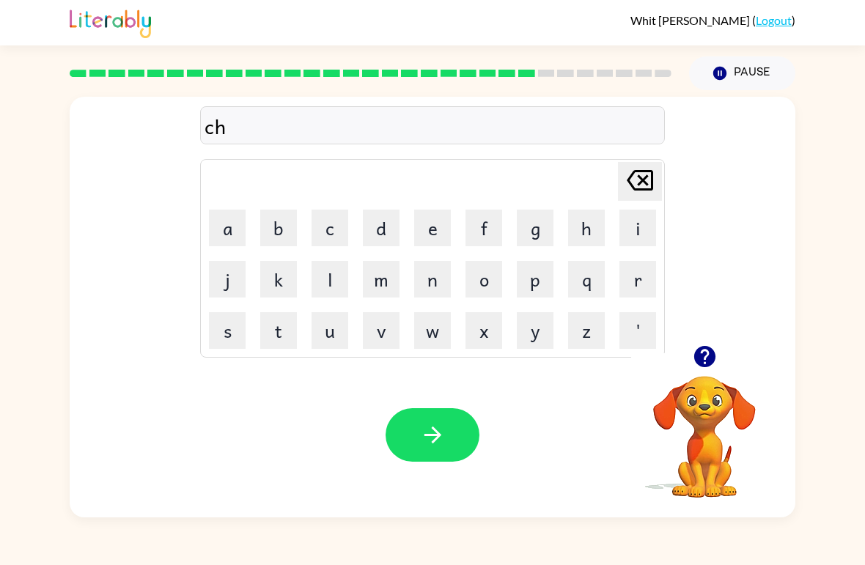
click at [431, 229] on button "e" at bounding box center [432, 228] width 37 height 37
click at [231, 336] on button "s" at bounding box center [227, 330] width 37 height 37
click at [273, 332] on button "t" at bounding box center [278, 330] width 37 height 37
click at [433, 451] on button "button" at bounding box center [432, 434] width 94 height 53
click at [226, 330] on button "s" at bounding box center [227, 330] width 37 height 37
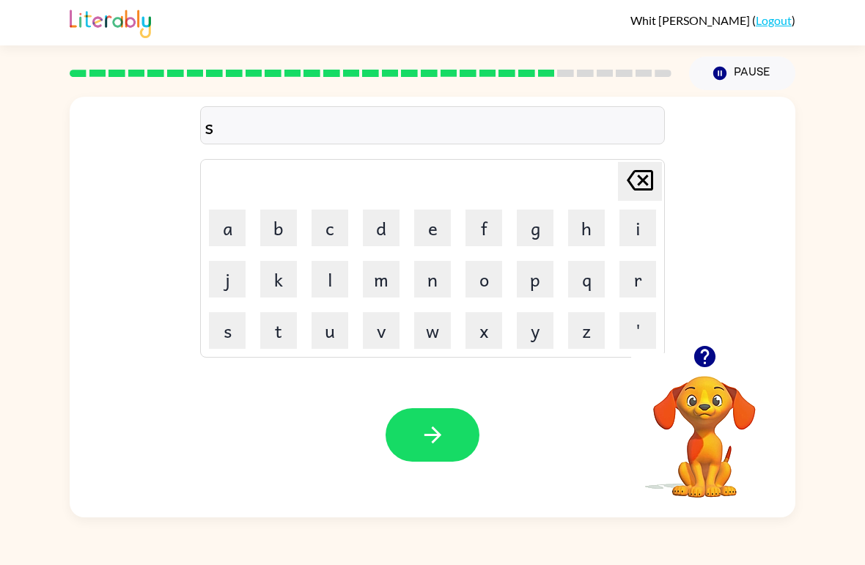
click at [336, 324] on button "u" at bounding box center [329, 330] width 37 height 37
click at [388, 230] on button "d" at bounding box center [381, 228] width 37 height 37
click at [630, 229] on button "i" at bounding box center [637, 228] width 37 height 37
click at [443, 278] on button "n" at bounding box center [432, 279] width 37 height 37
click at [429, 226] on button "e" at bounding box center [432, 228] width 37 height 37
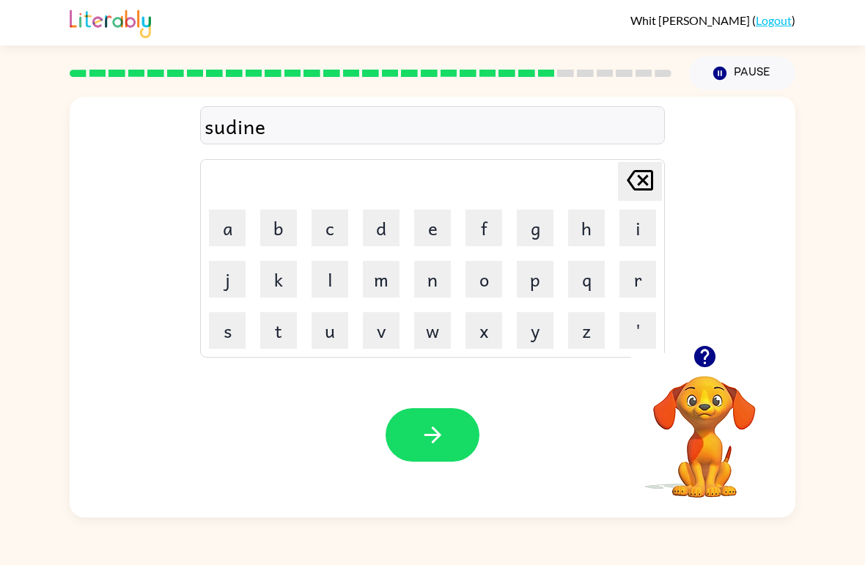
click at [441, 440] on icon "button" at bounding box center [433, 435] width 26 height 26
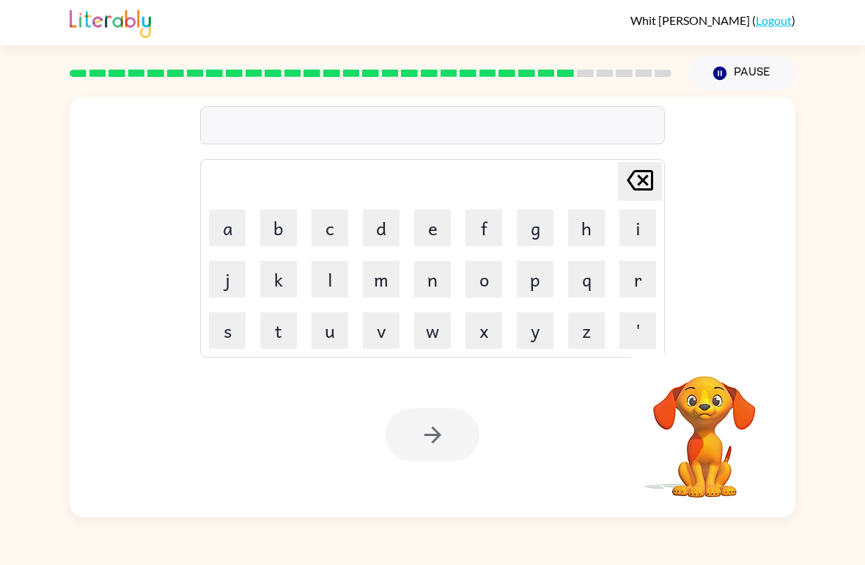
click at [328, 240] on button "c" at bounding box center [329, 228] width 37 height 37
click at [481, 279] on button "o" at bounding box center [483, 279] width 37 height 37
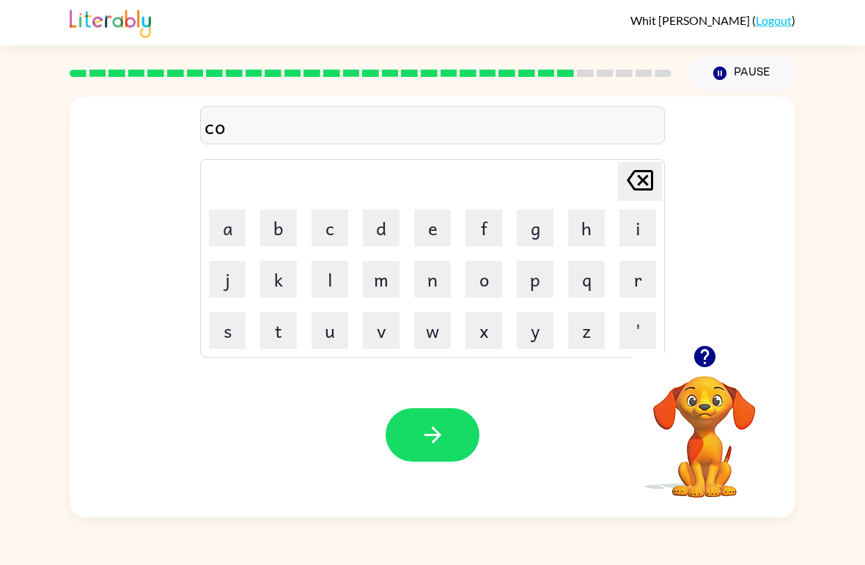
click at [427, 276] on button "n" at bounding box center [432, 279] width 37 height 37
click at [435, 228] on button "e" at bounding box center [432, 228] width 37 height 37
click at [456, 439] on button "button" at bounding box center [432, 434] width 94 height 53
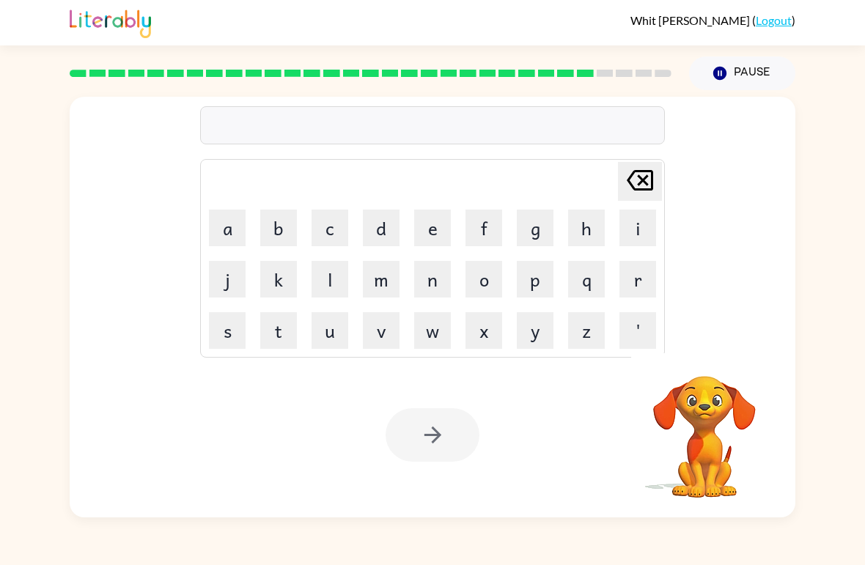
click at [331, 223] on button "c" at bounding box center [329, 228] width 37 height 37
click at [588, 227] on button "h" at bounding box center [586, 228] width 37 height 37
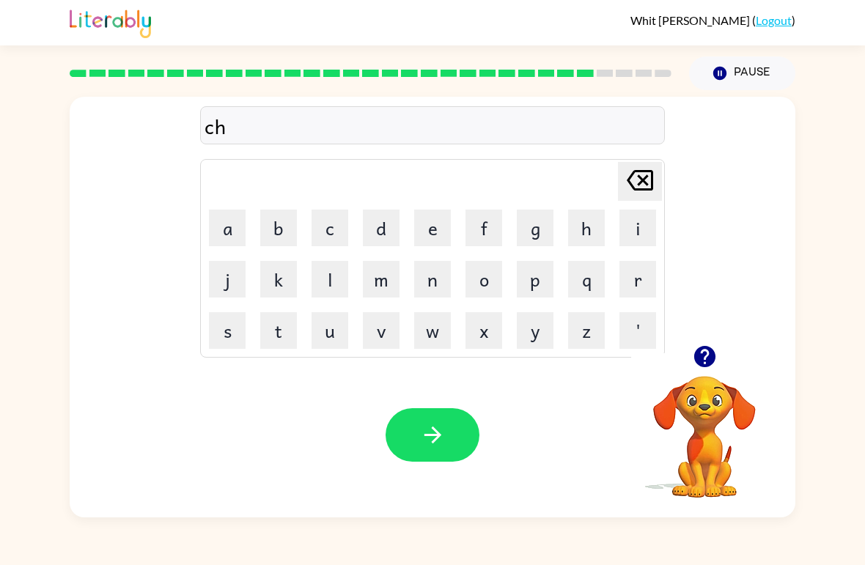
click at [237, 226] on button "a" at bounding box center [227, 228] width 37 height 37
click at [435, 288] on button "n" at bounding box center [432, 279] width 37 height 37
click at [440, 230] on button "e" at bounding box center [432, 228] width 37 height 37
click at [432, 427] on icon "button" at bounding box center [433, 435] width 26 height 26
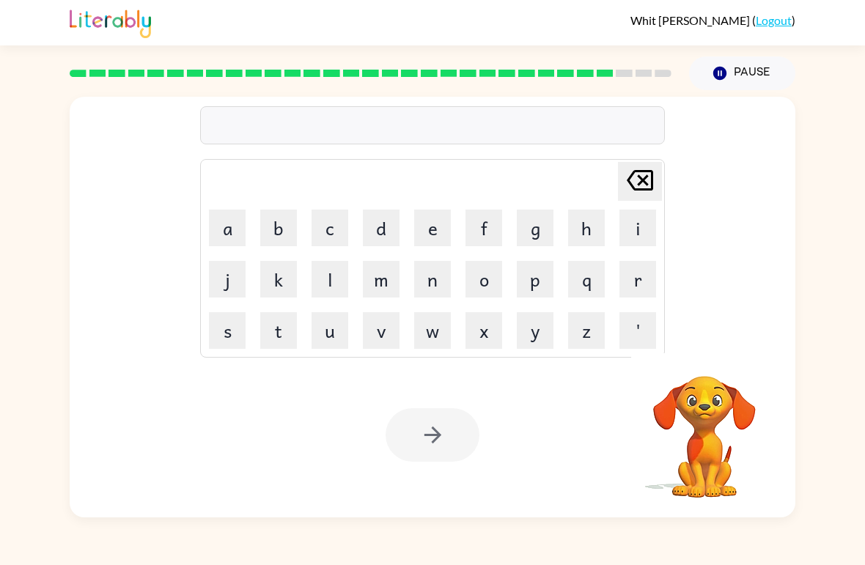
click at [219, 325] on button "s" at bounding box center [227, 330] width 37 height 37
click at [583, 213] on button "h" at bounding box center [586, 228] width 37 height 37
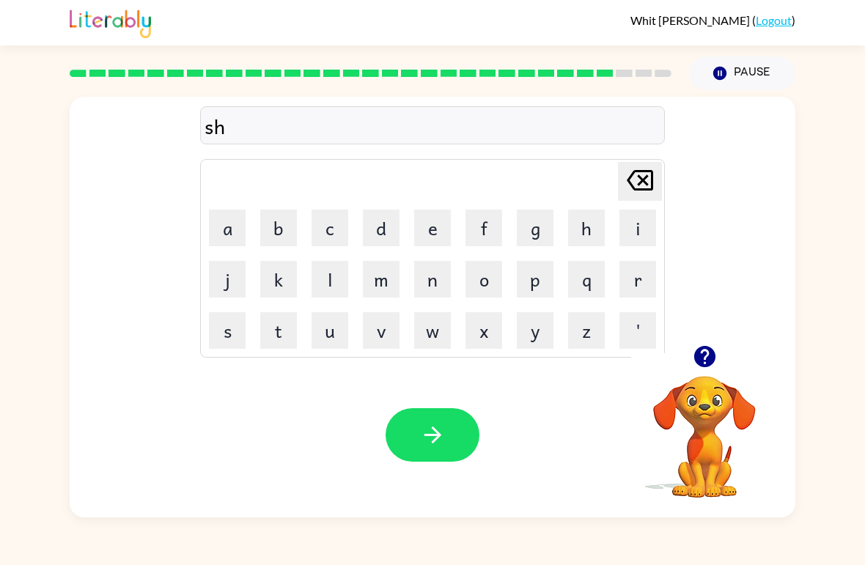
click at [326, 327] on button "u" at bounding box center [329, 330] width 37 height 37
click at [279, 340] on button "t" at bounding box center [278, 330] width 37 height 37
click at [440, 437] on icon "button" at bounding box center [433, 435] width 26 height 26
click at [291, 344] on button "t" at bounding box center [278, 330] width 37 height 37
click at [588, 226] on button "h" at bounding box center [586, 228] width 37 height 37
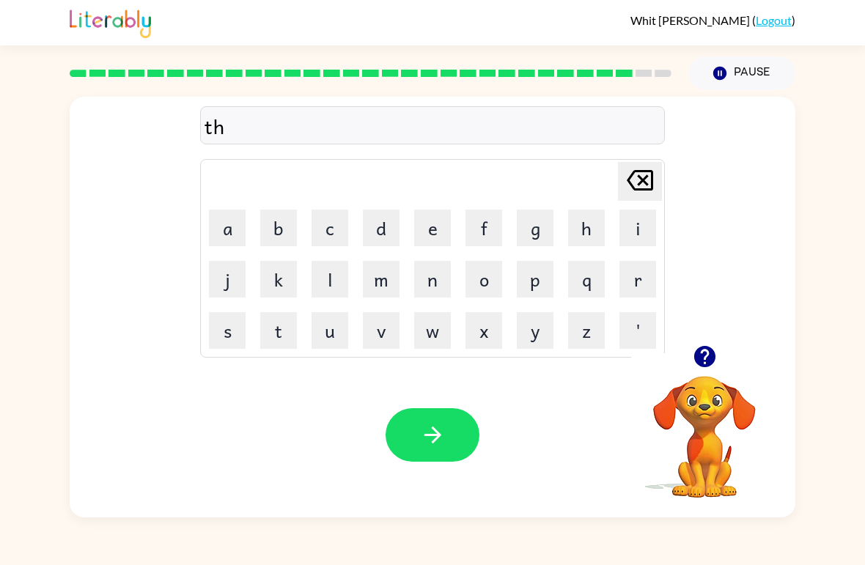
click at [433, 240] on button "e" at bounding box center [432, 228] width 37 height 37
click at [635, 281] on button "r" at bounding box center [637, 279] width 37 height 37
click at [235, 337] on button "s" at bounding box center [227, 330] width 37 height 37
click at [282, 333] on button "t" at bounding box center [278, 330] width 37 height 37
click at [423, 429] on icon "button" at bounding box center [433, 435] width 26 height 26
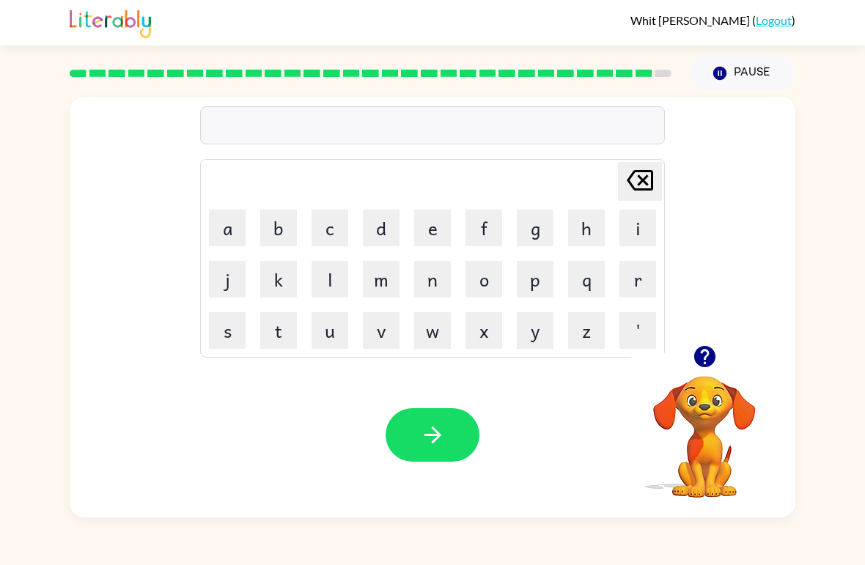
click at [633, 281] on button "r" at bounding box center [637, 279] width 37 height 37
click at [637, 216] on button "i" at bounding box center [637, 228] width 37 height 37
click at [276, 336] on button "t" at bounding box center [278, 330] width 37 height 37
click at [427, 226] on button "e" at bounding box center [432, 228] width 37 height 37
click at [421, 432] on icon "button" at bounding box center [433, 435] width 26 height 26
